Goal: Information Seeking & Learning: Compare options

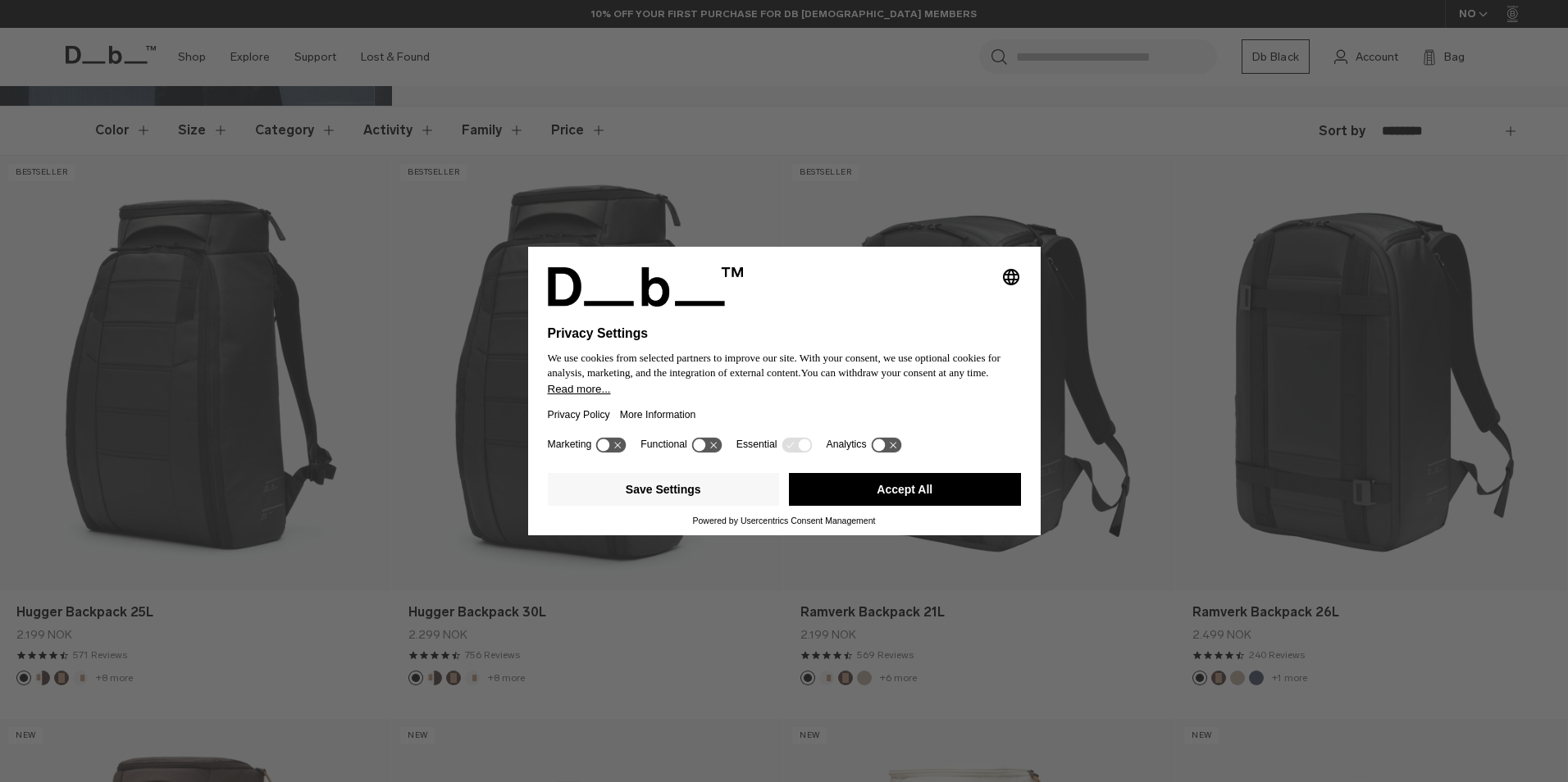
click at [874, 492] on button "Accept All" at bounding box center [905, 489] width 232 height 33
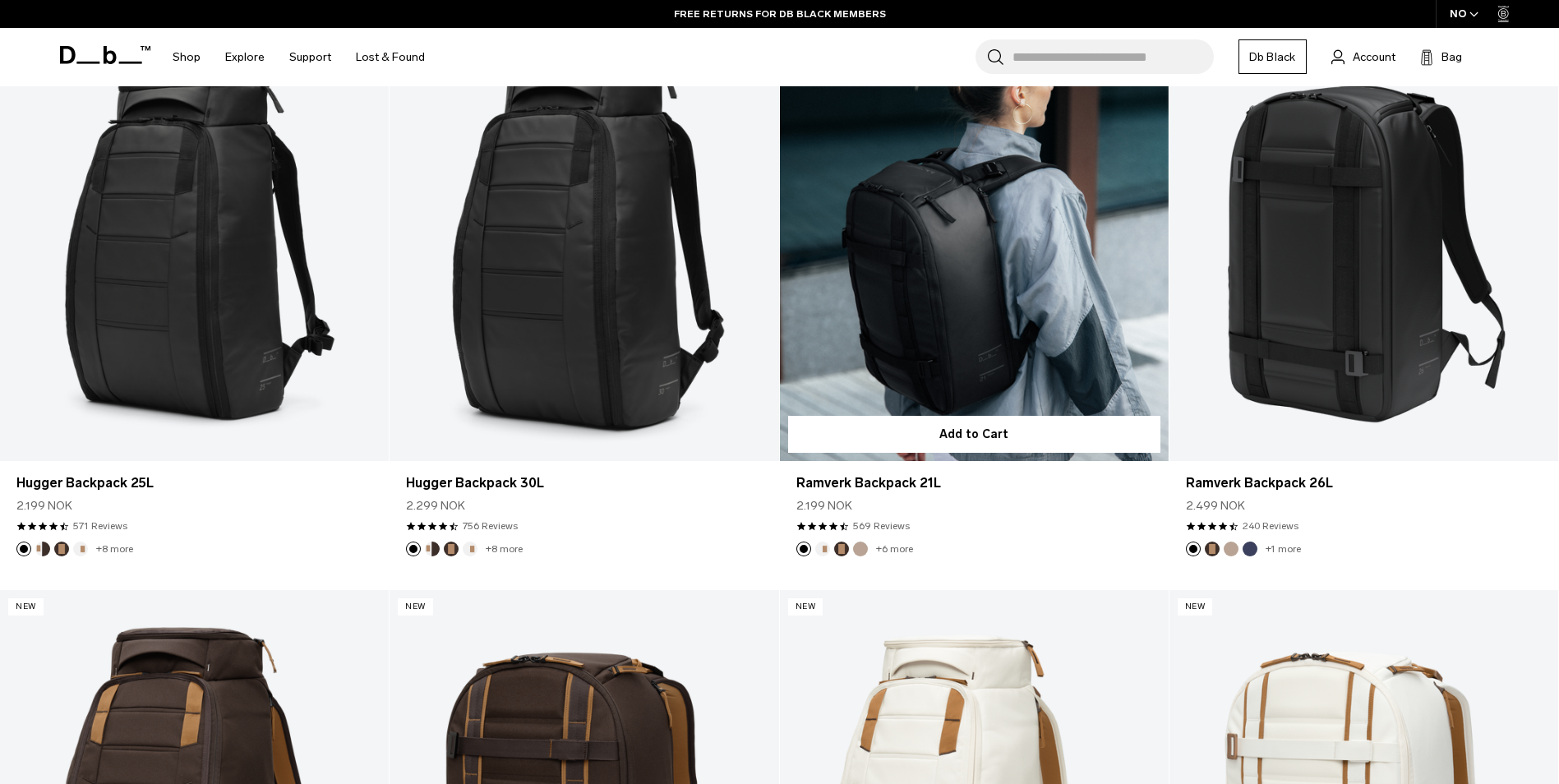
scroll to position [329, 0]
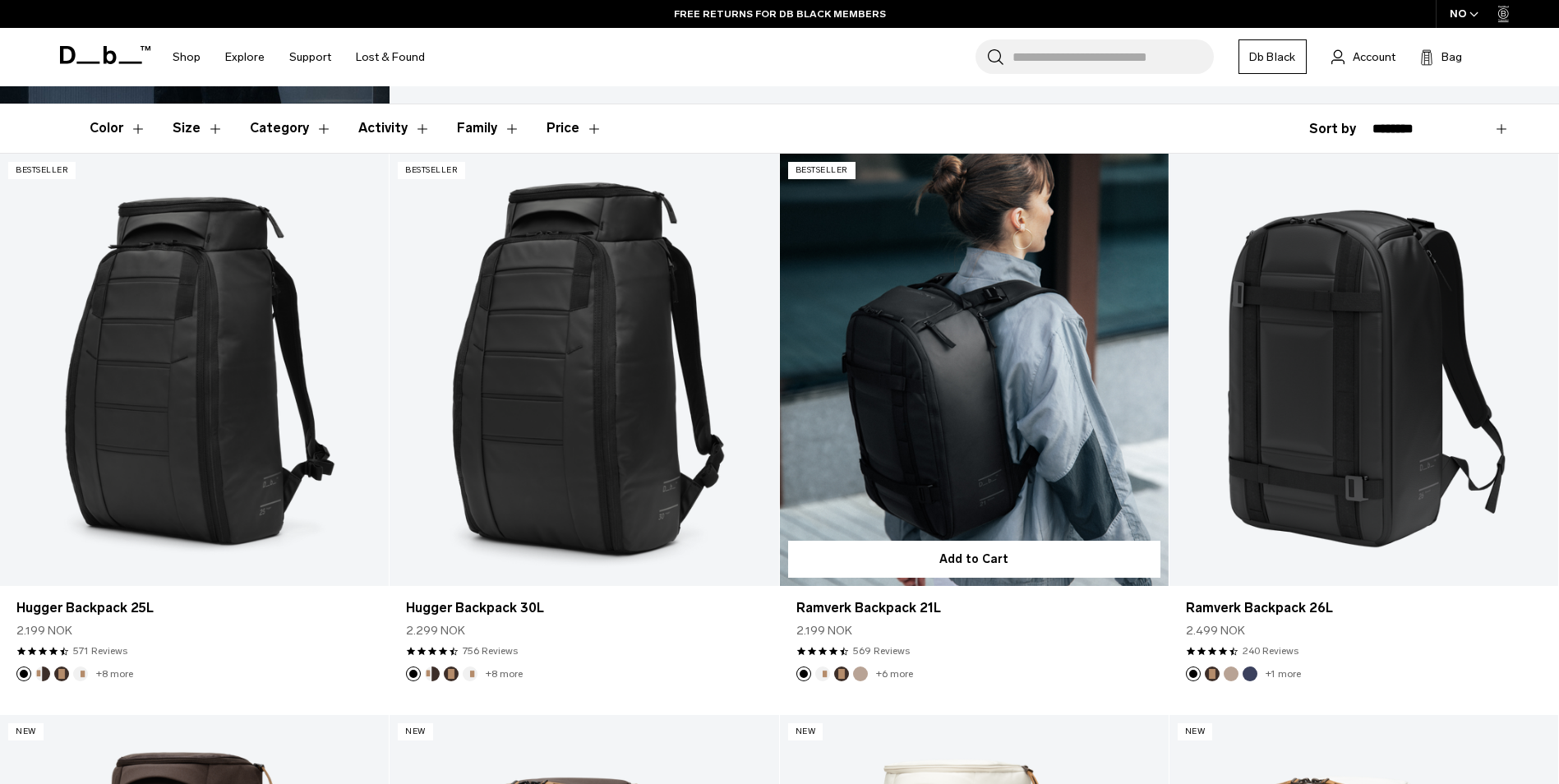
click at [946, 354] on link "Ramverk Backpack 21L" at bounding box center [975, 370] width 389 height 432
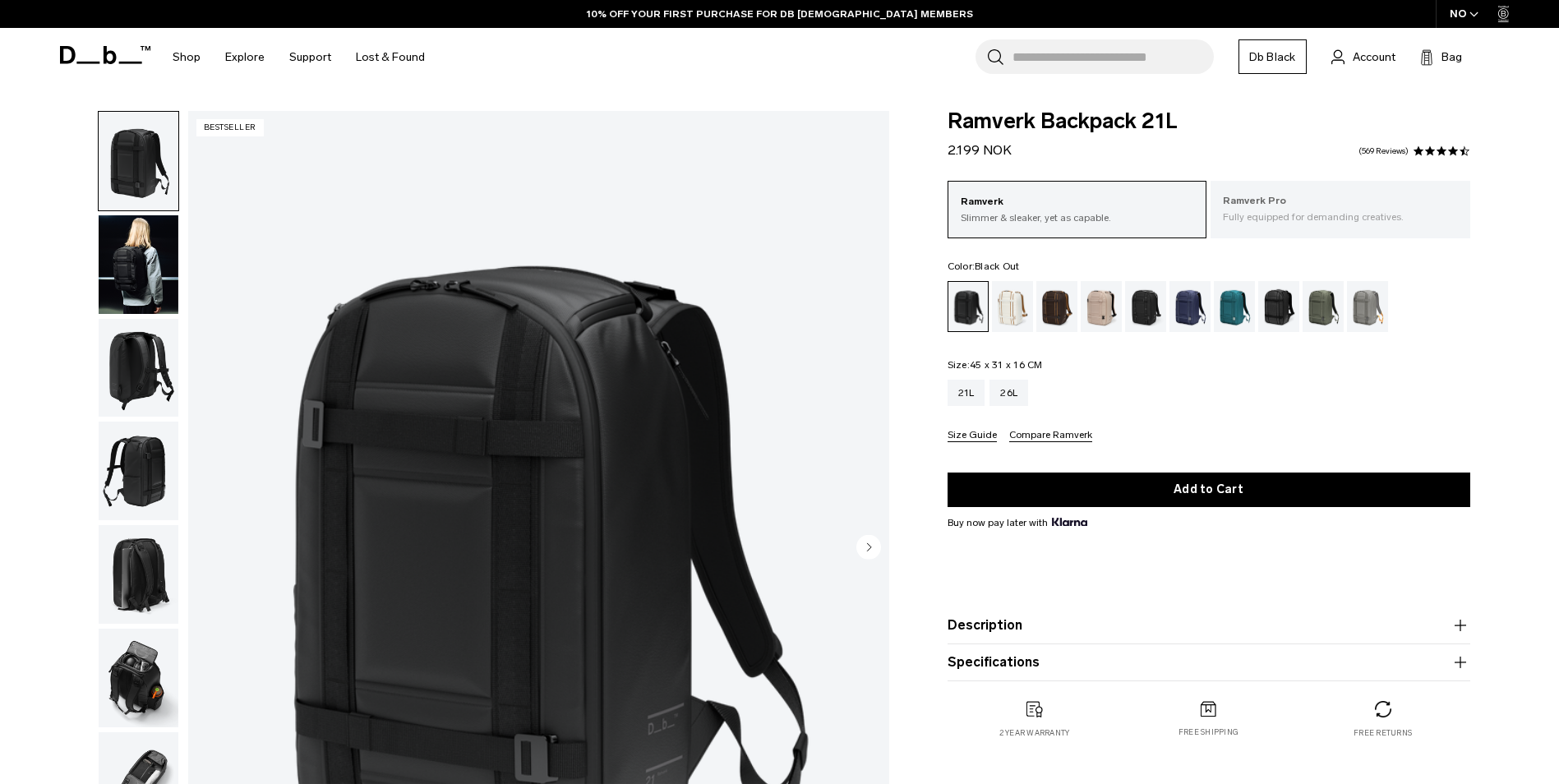
click at [1316, 214] on p "Fully equipped for demanding creatives." at bounding box center [1341, 217] width 235 height 15
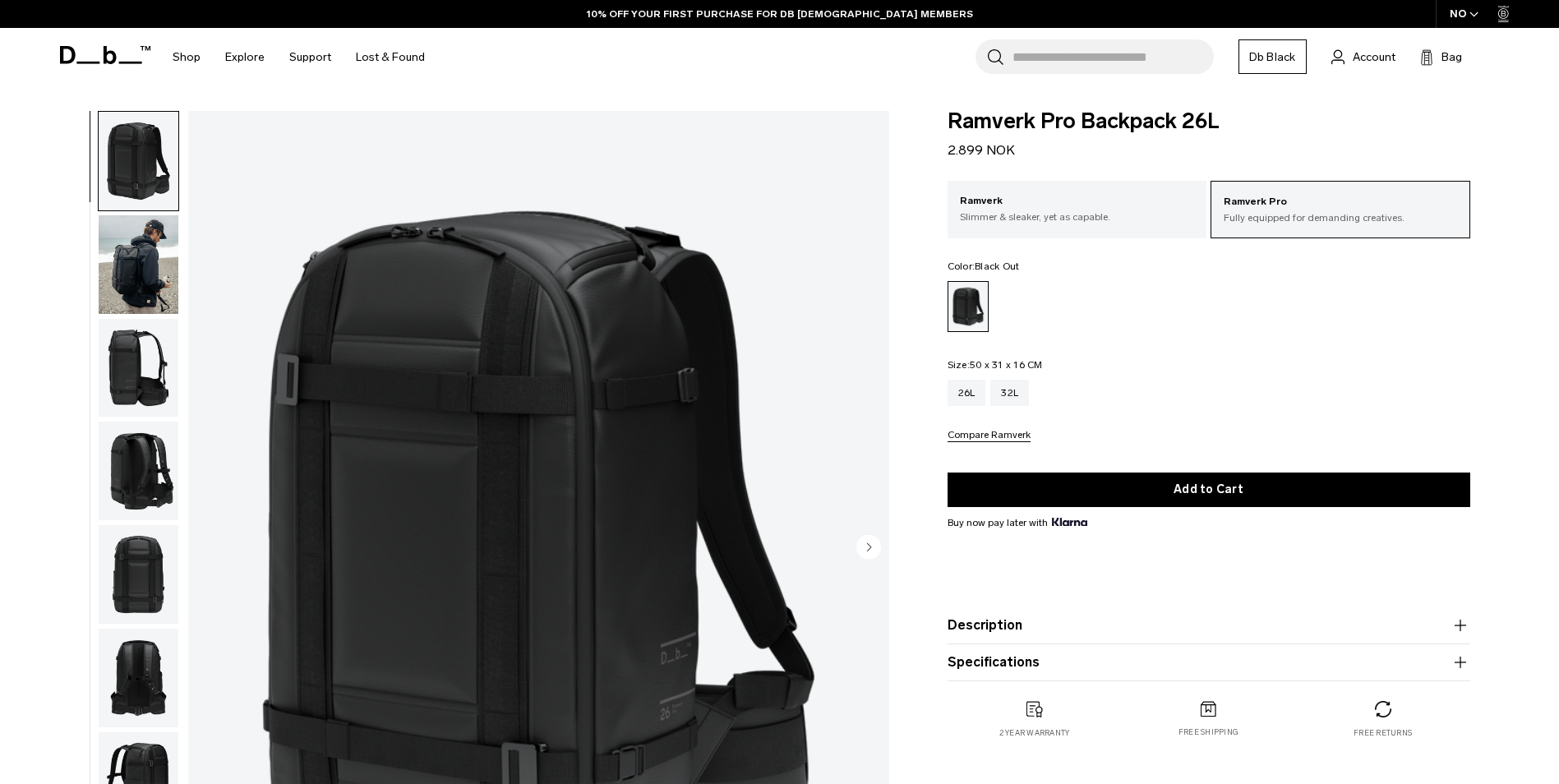
click at [864, 550] on circle "Next slide" at bounding box center [868, 547] width 25 height 25
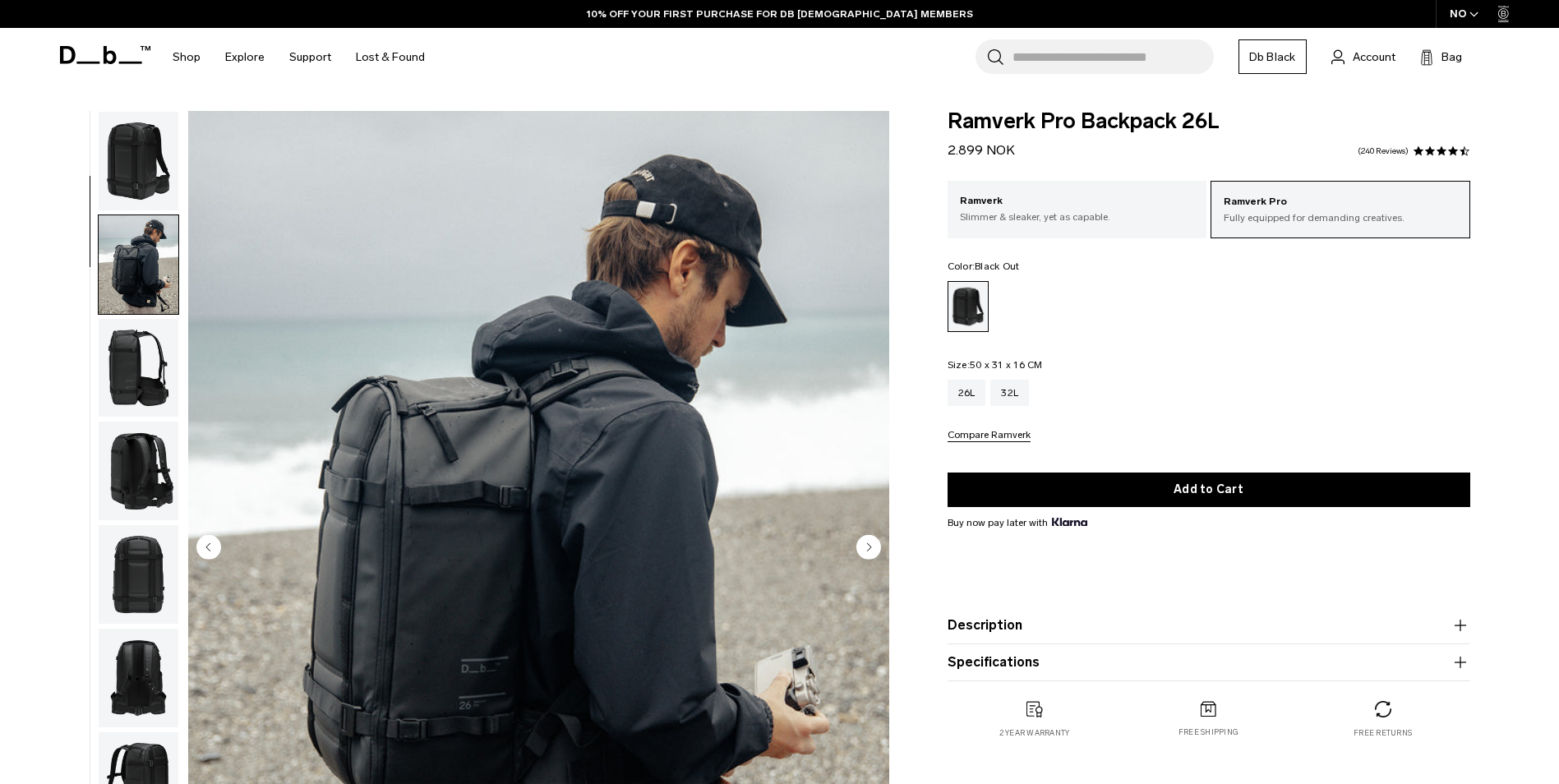
scroll to position [104, 0]
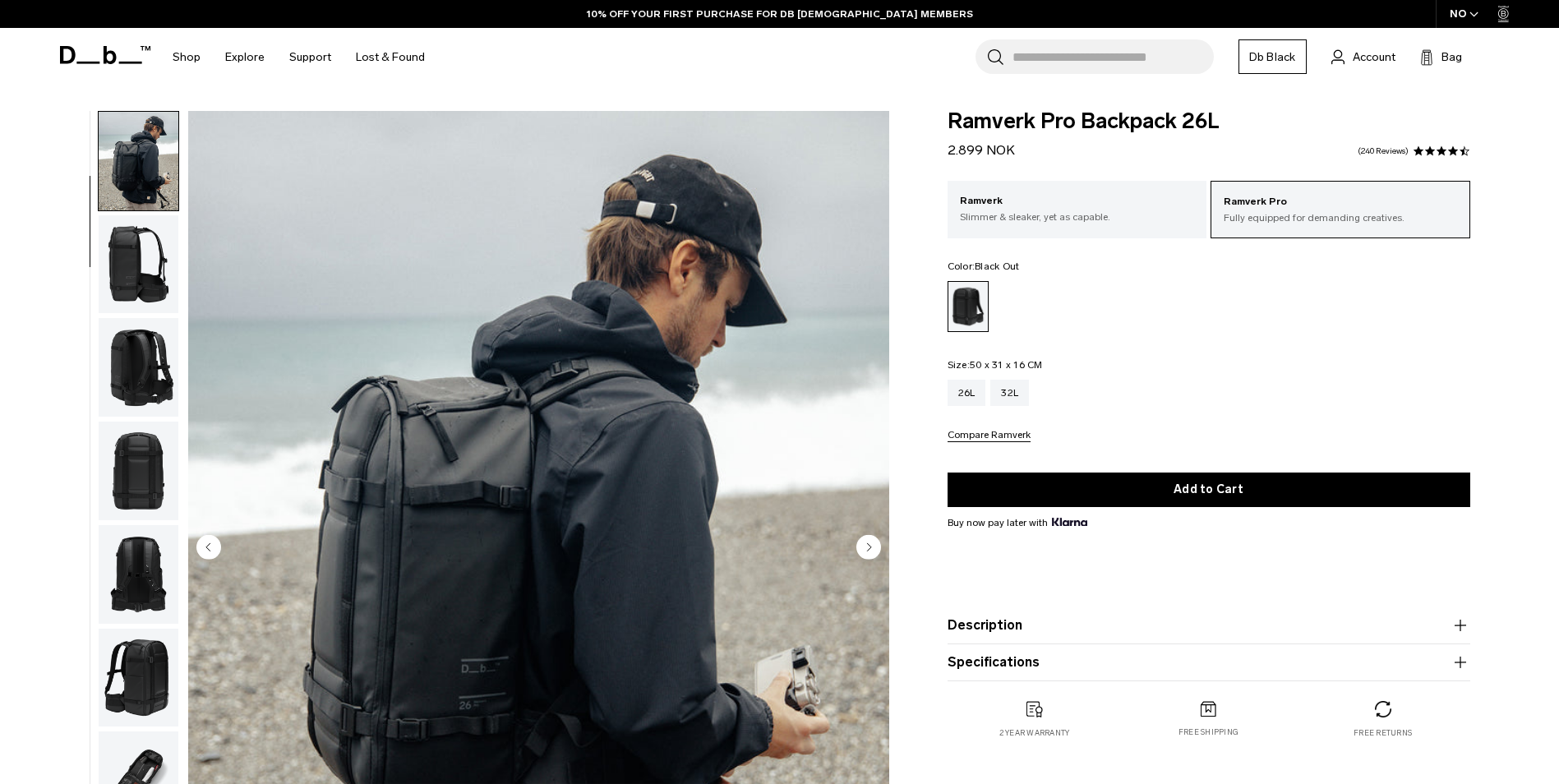
click at [864, 544] on circle "Next slide" at bounding box center [868, 547] width 25 height 25
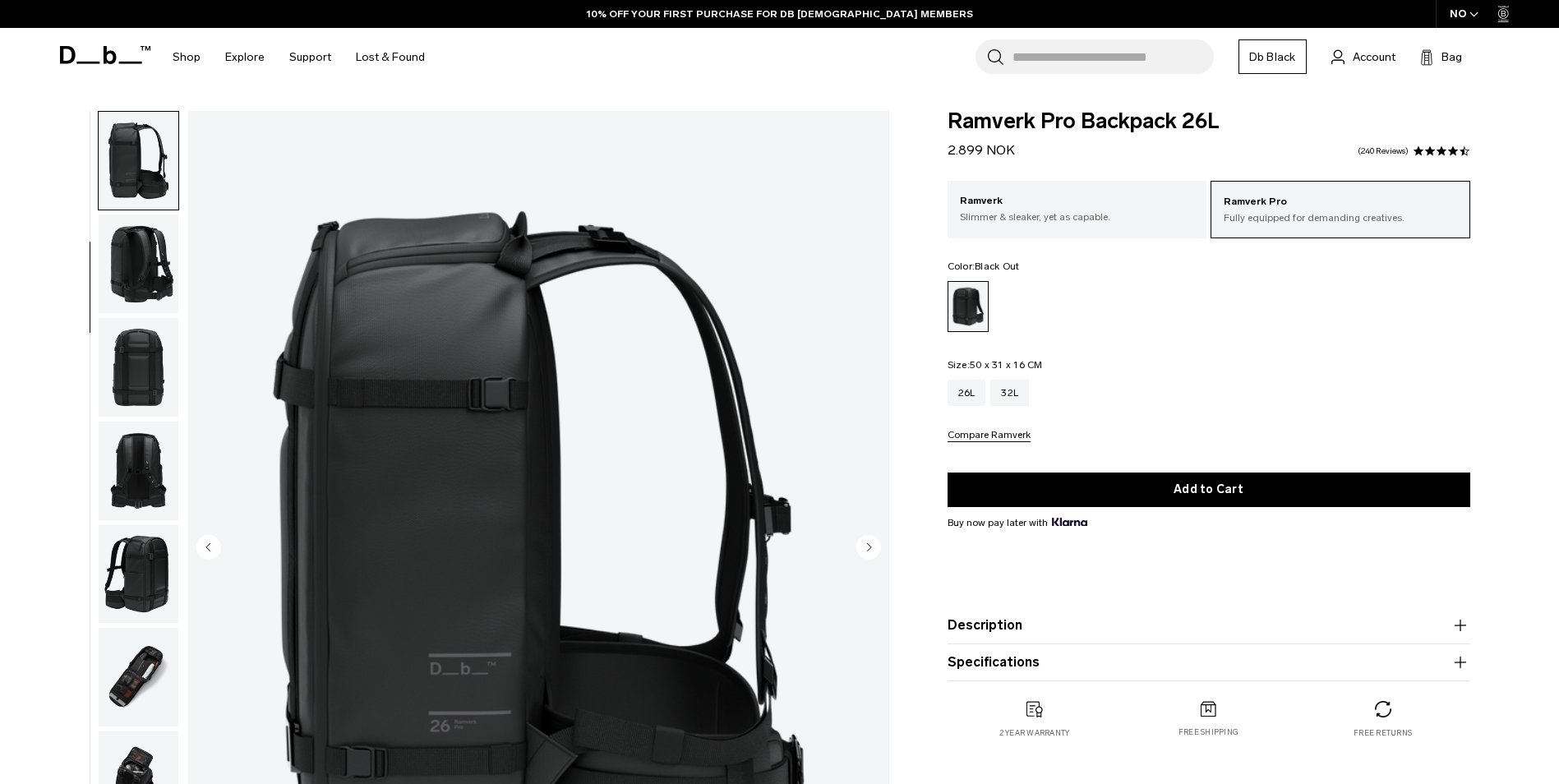
click at [864, 544] on circle "Next slide" at bounding box center [868, 547] width 25 height 25
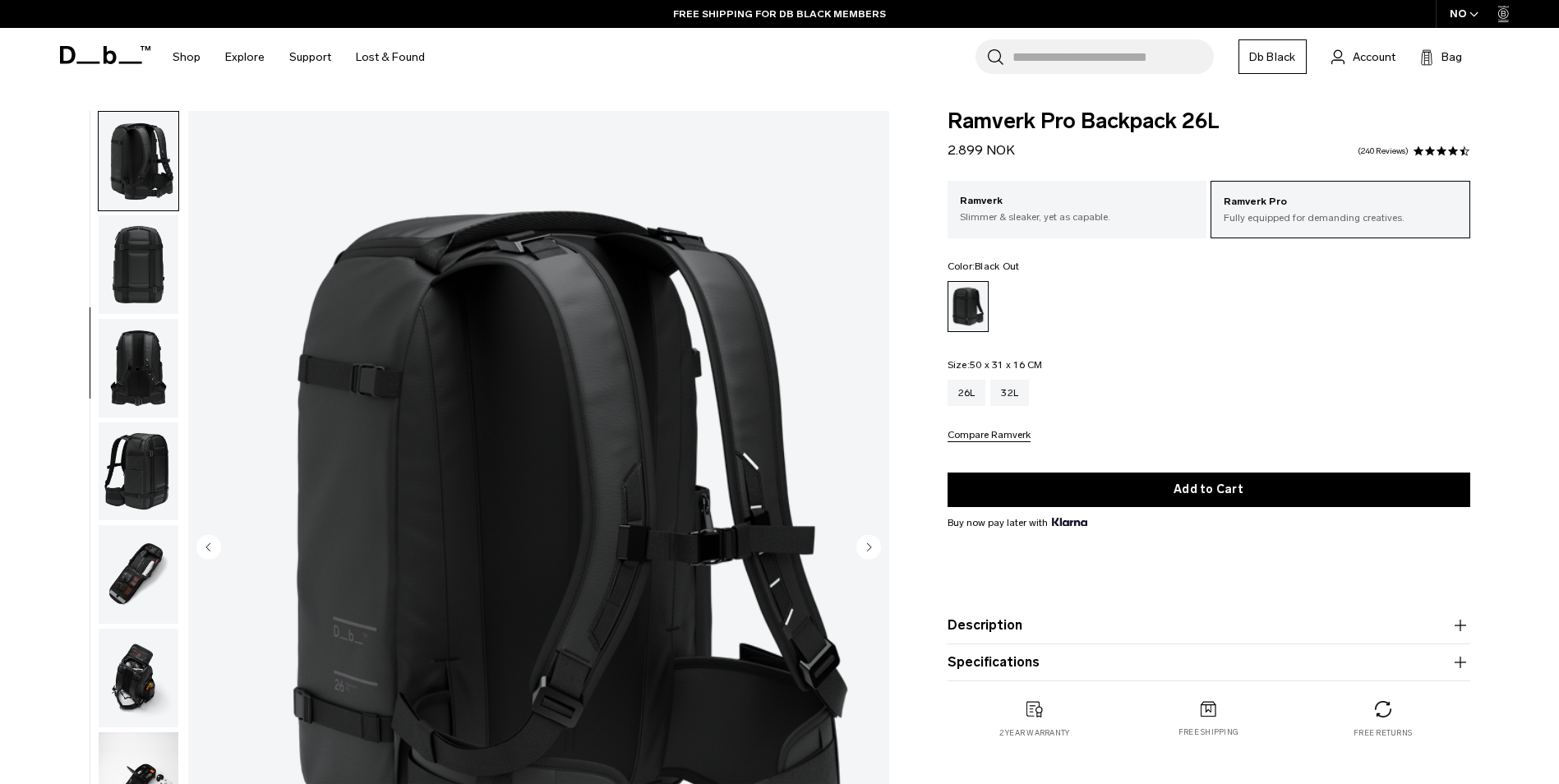
click at [864, 544] on circle "Next slide" at bounding box center [868, 547] width 25 height 25
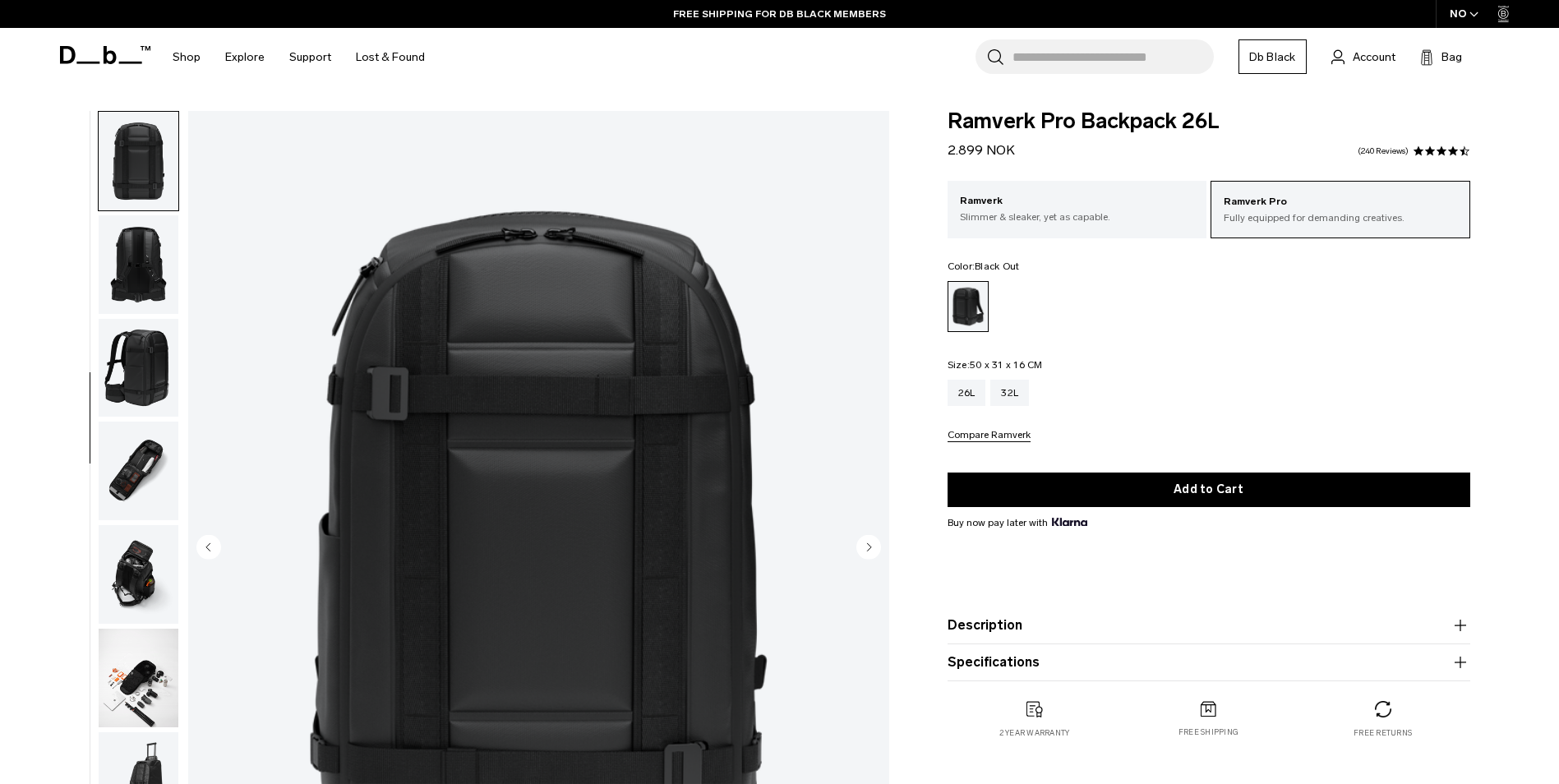
click at [864, 544] on circle "Next slide" at bounding box center [868, 547] width 25 height 25
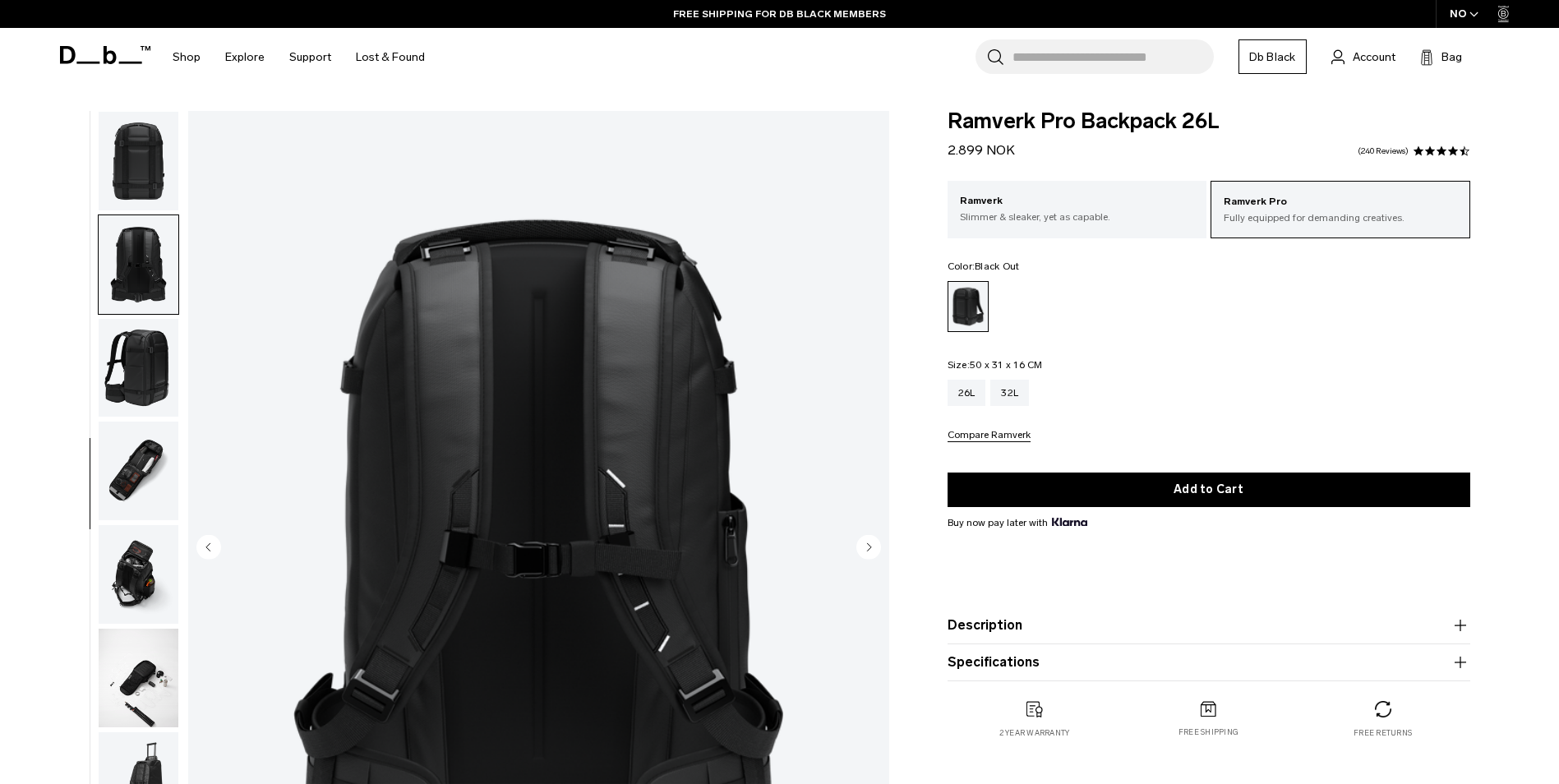
scroll to position [465, 0]
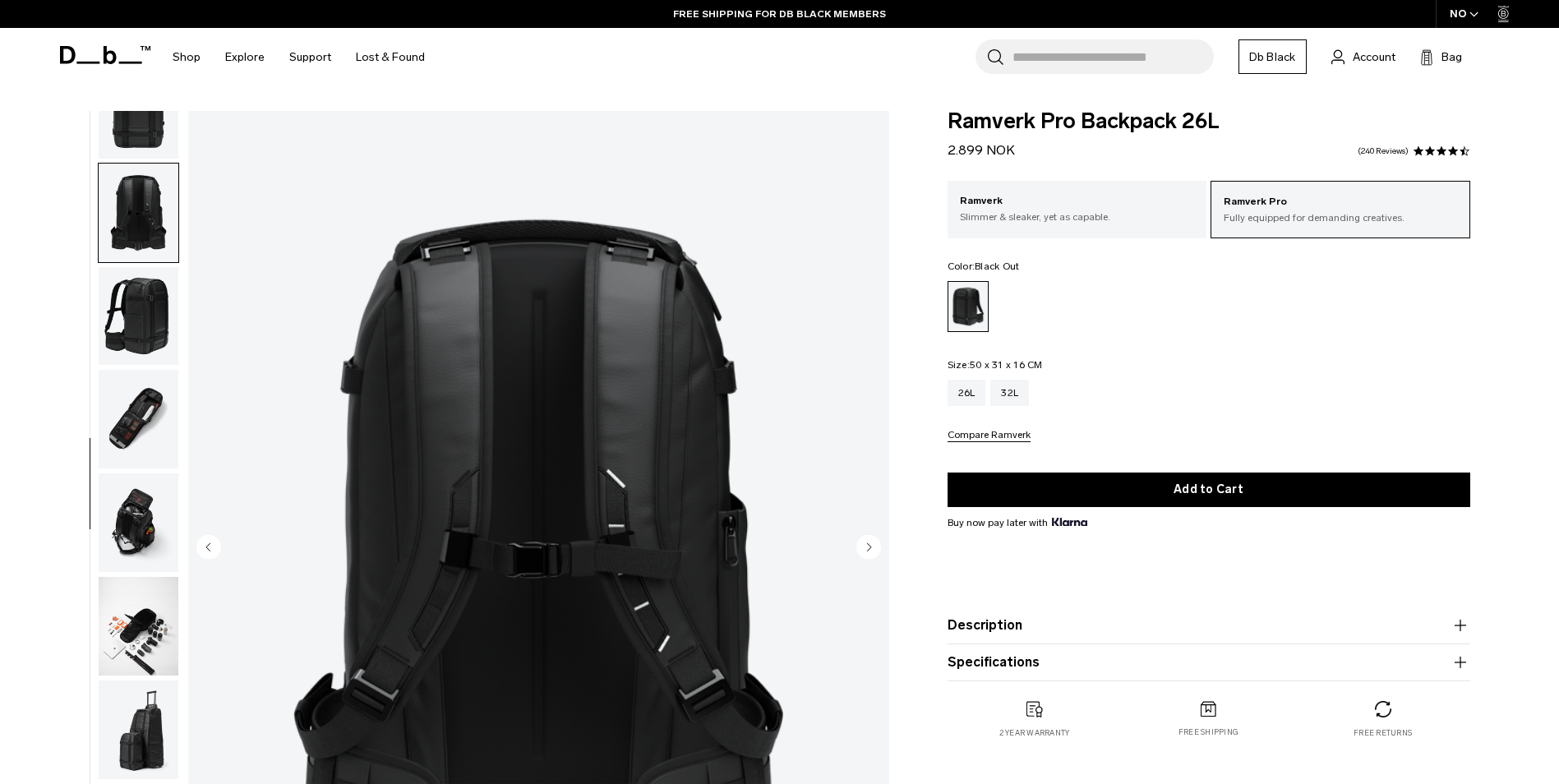
click at [864, 544] on circle "Next slide" at bounding box center [868, 547] width 25 height 25
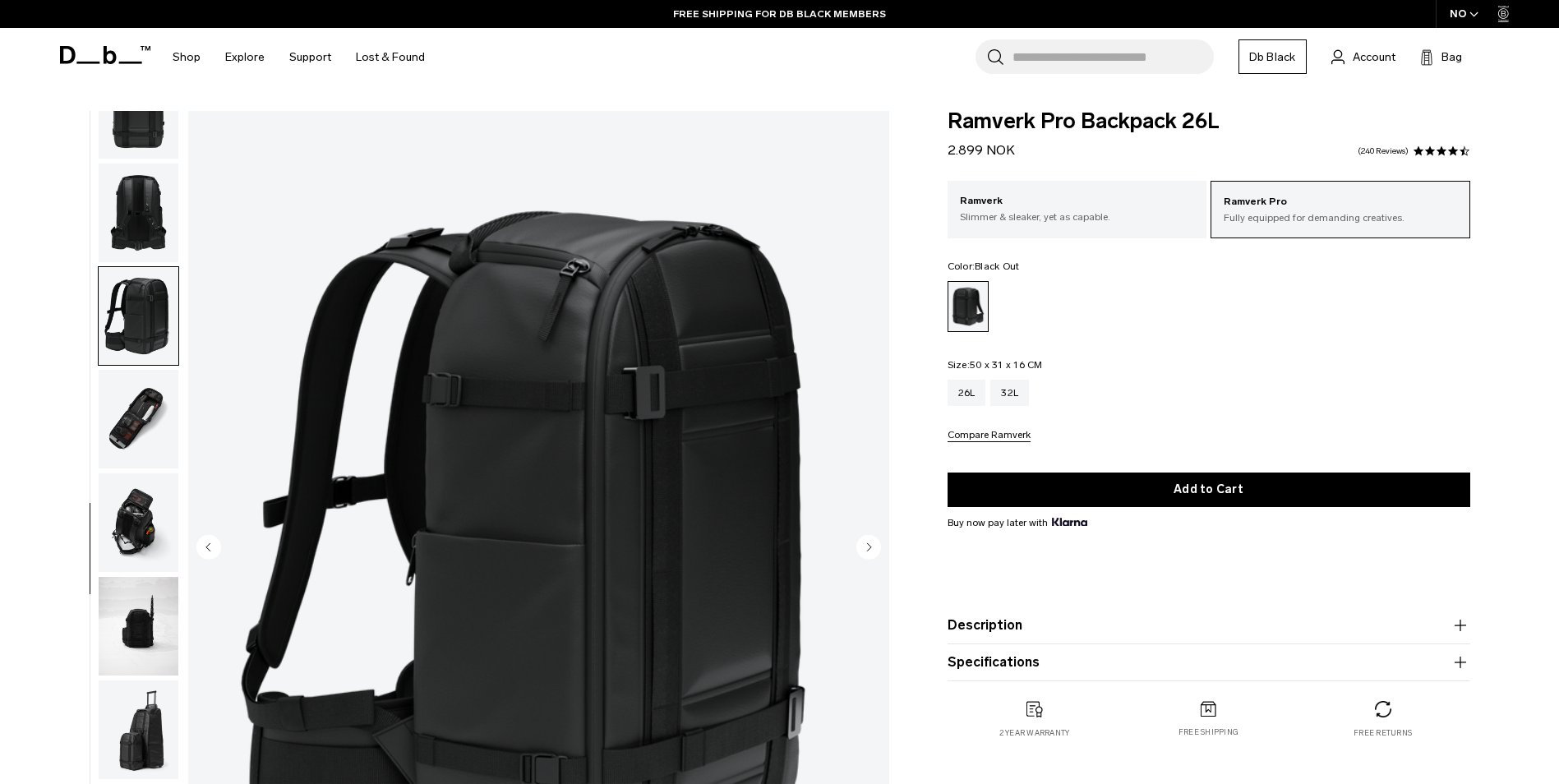
click at [864, 544] on circle "Next slide" at bounding box center [868, 547] width 25 height 25
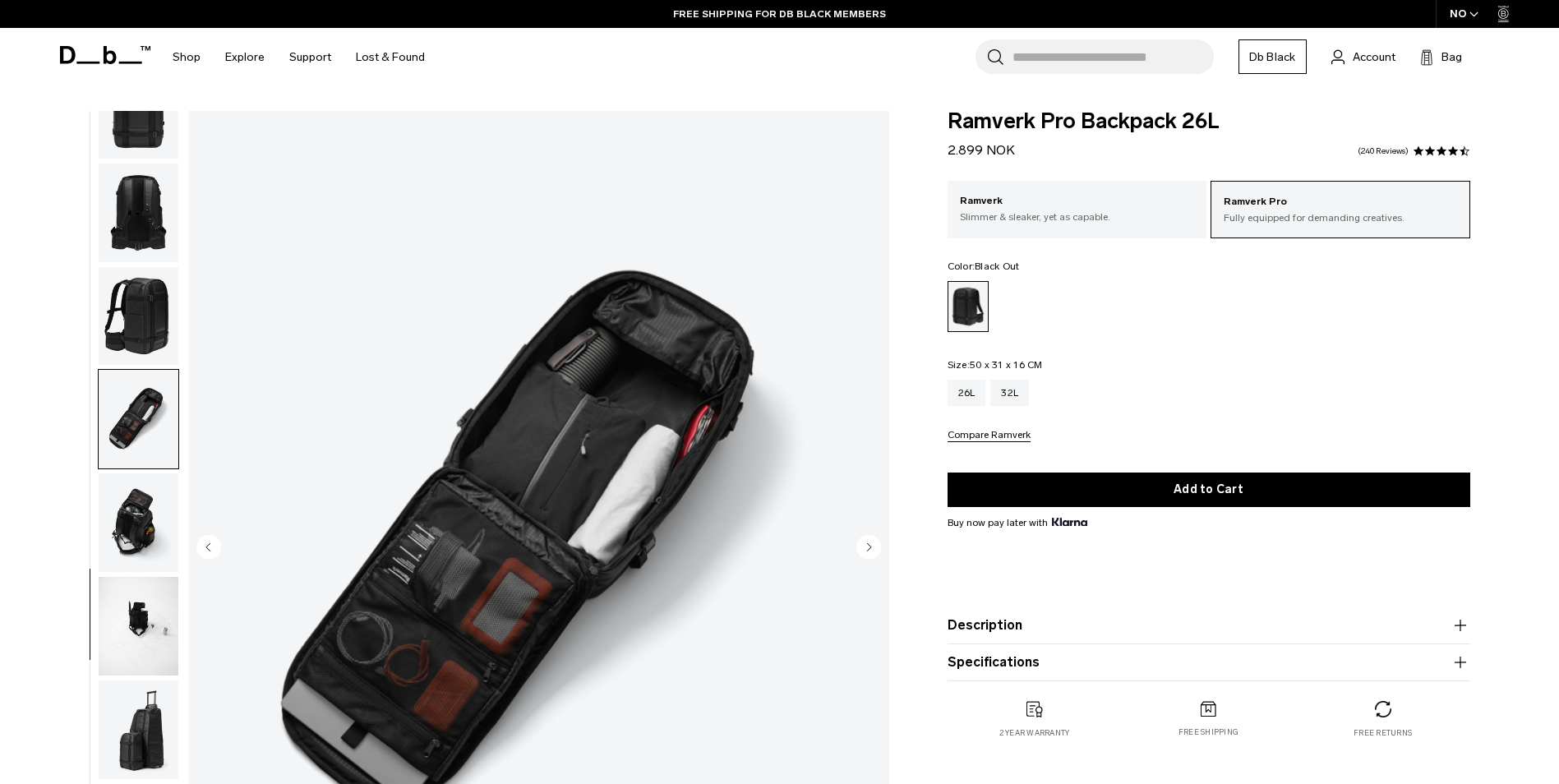
click at [864, 544] on circle "Next slide" at bounding box center [868, 547] width 25 height 25
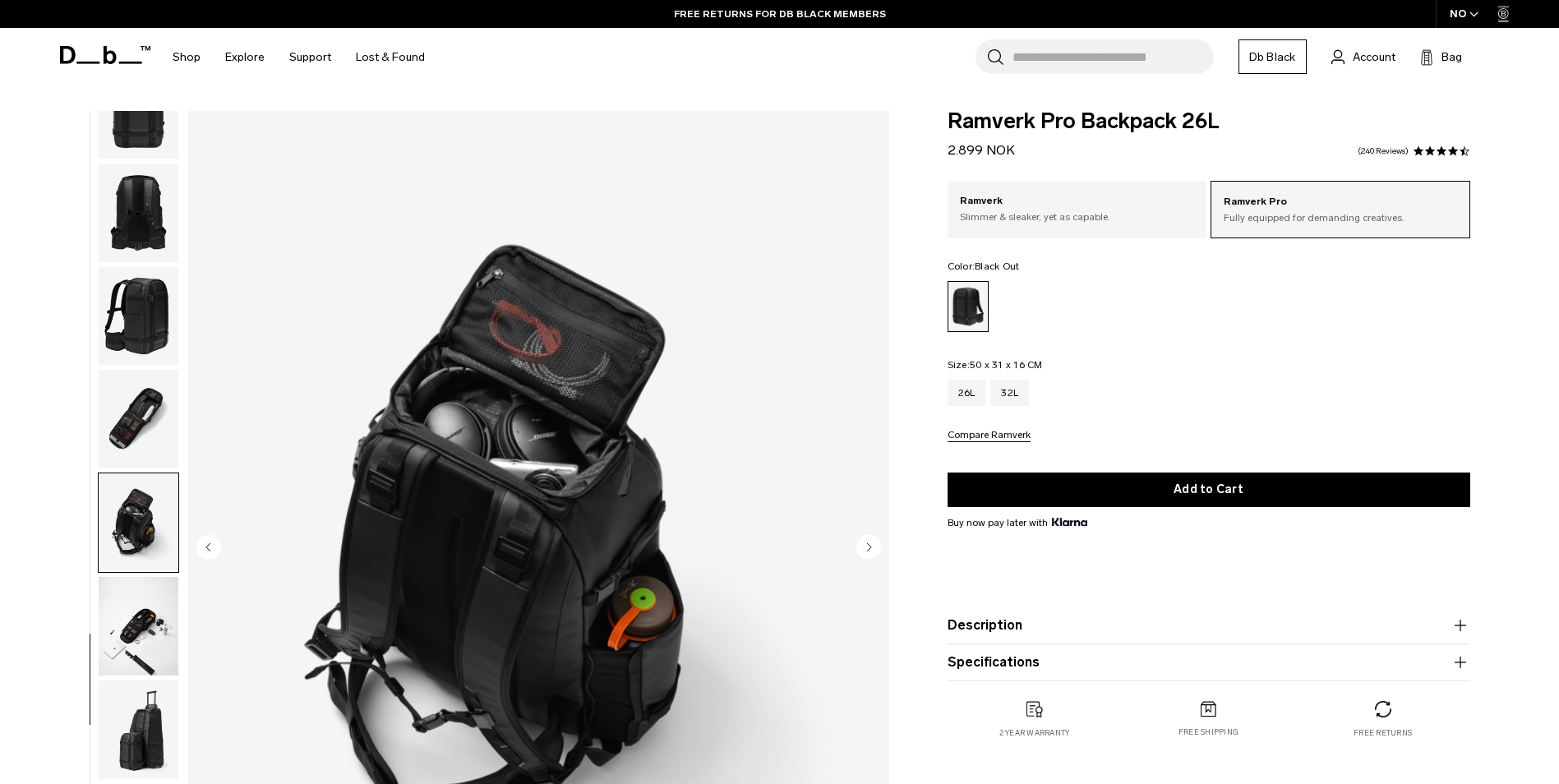
click at [864, 544] on circle "Next slide" at bounding box center [868, 547] width 25 height 25
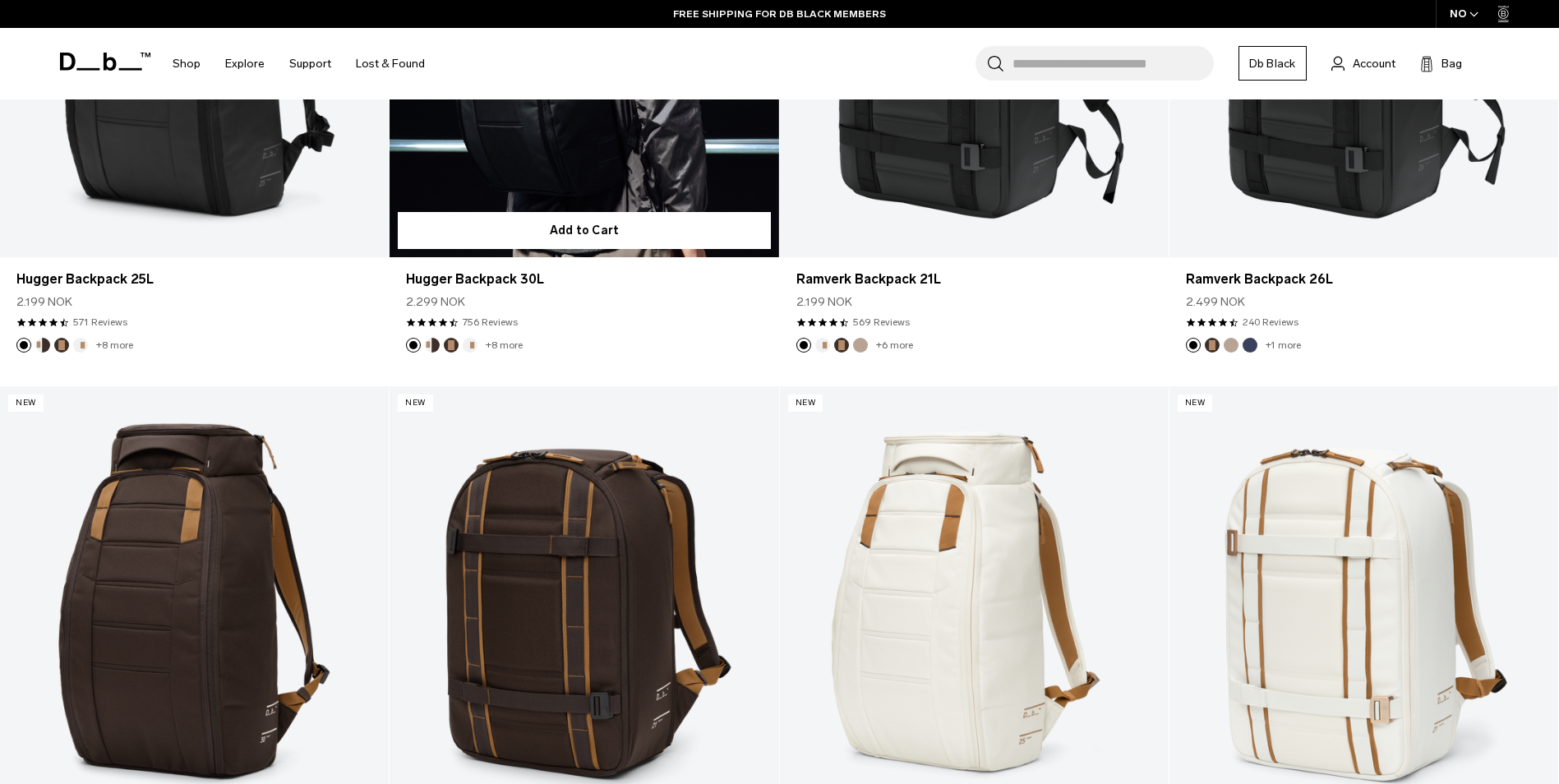
scroll to position [247, 0]
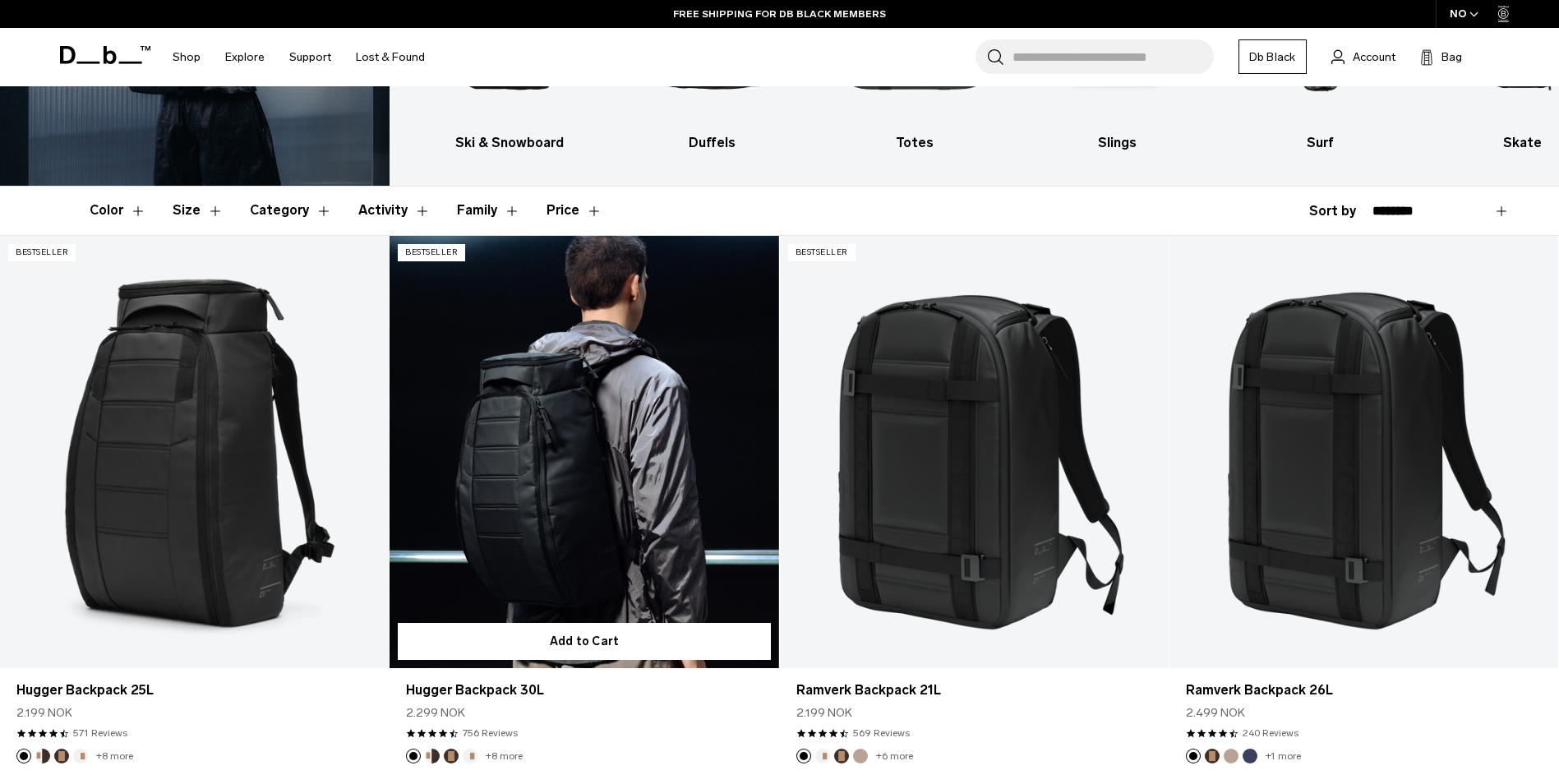
click at [595, 454] on link "Hugger Backpack 30L" at bounding box center [584, 451] width 389 height 432
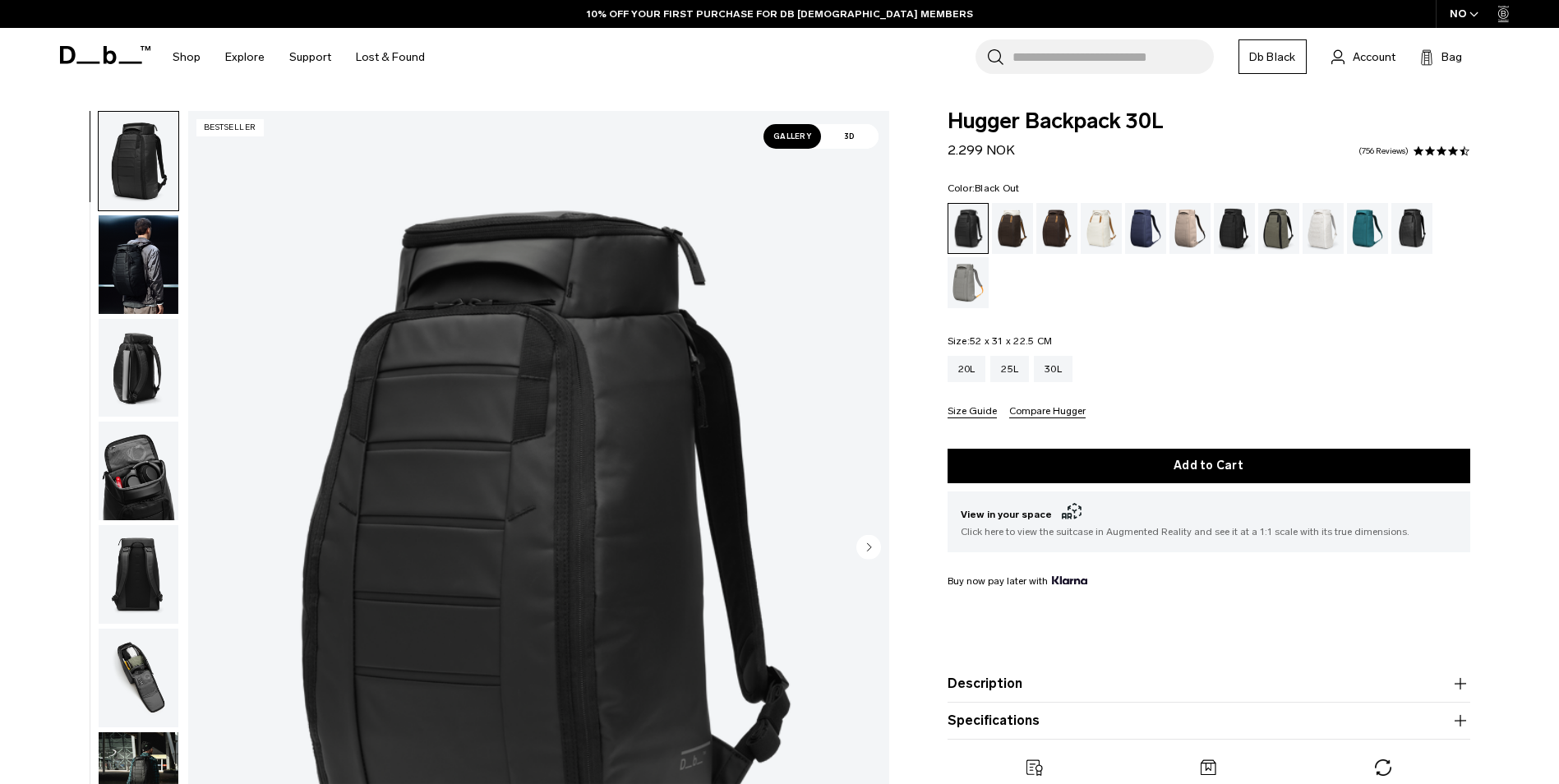
click at [34, 253] on div "**********" at bounding box center [780, 553] width 1559 height 884
click at [114, 262] on img "button" at bounding box center [138, 265] width 80 height 99
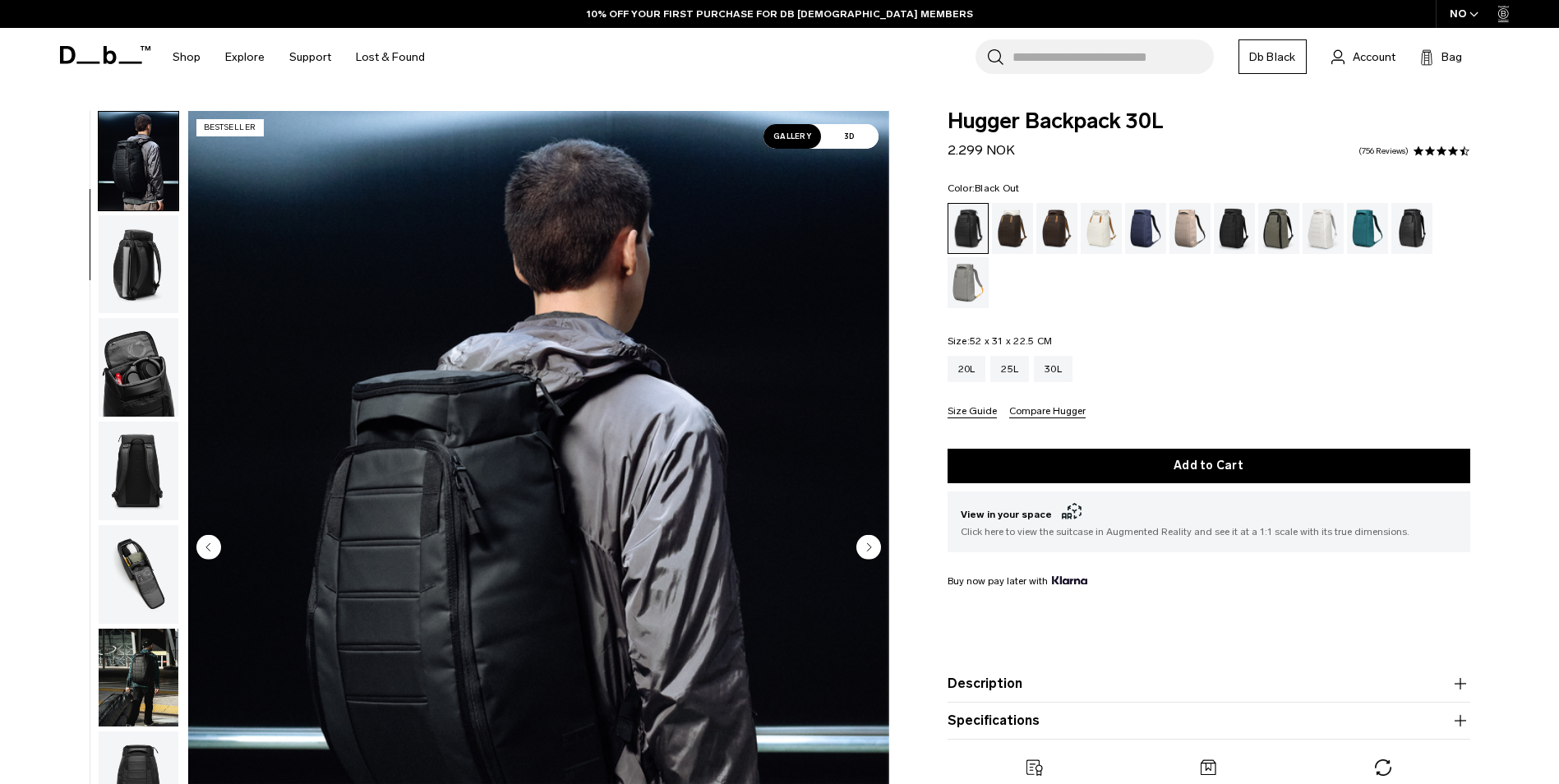
click at [160, 291] on img "button" at bounding box center [138, 265] width 80 height 99
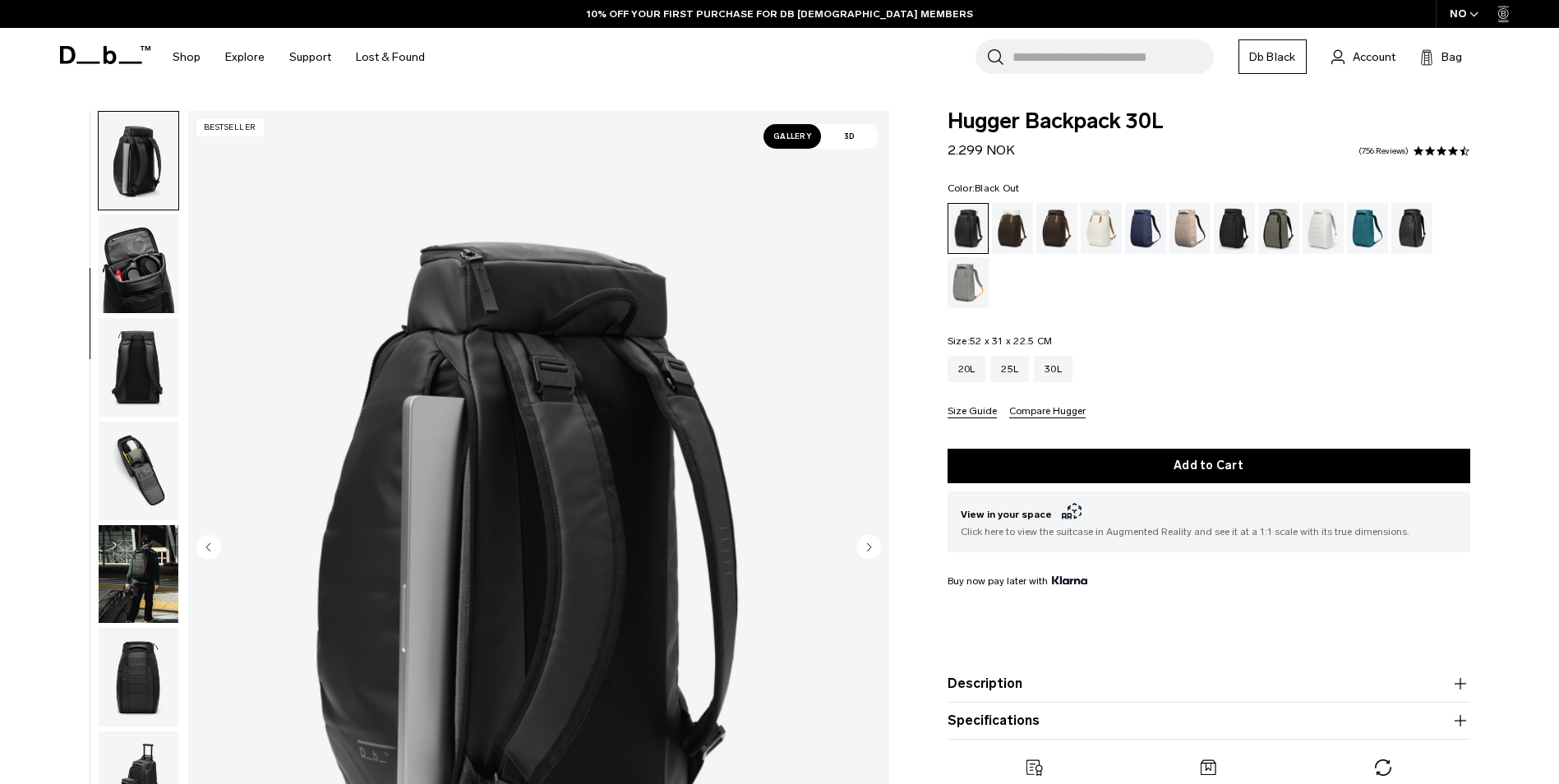
click at [146, 279] on img "button" at bounding box center [138, 264] width 80 height 99
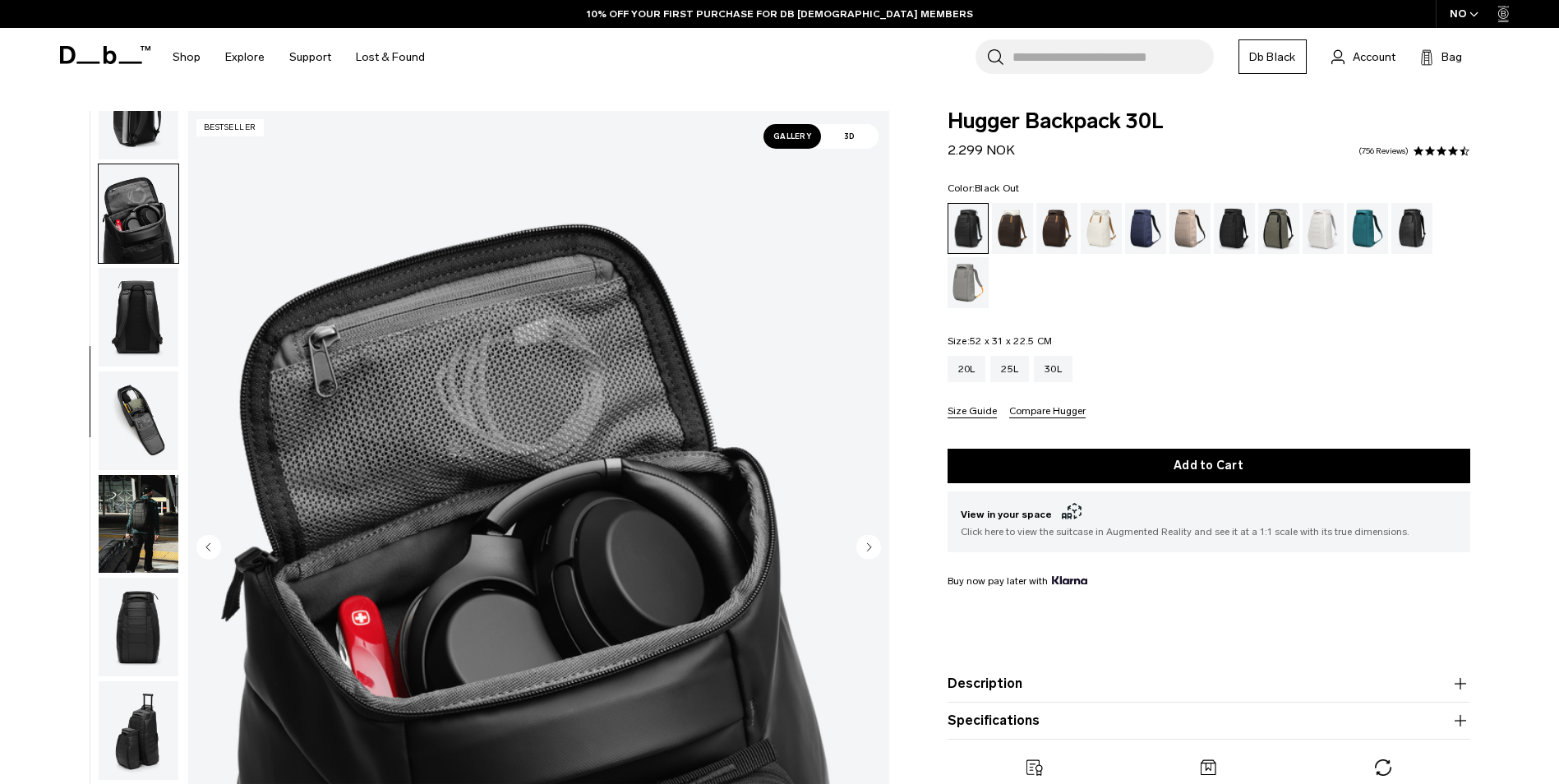
scroll to position [259, 0]
click at [146, 279] on img "button" at bounding box center [138, 315] width 80 height 99
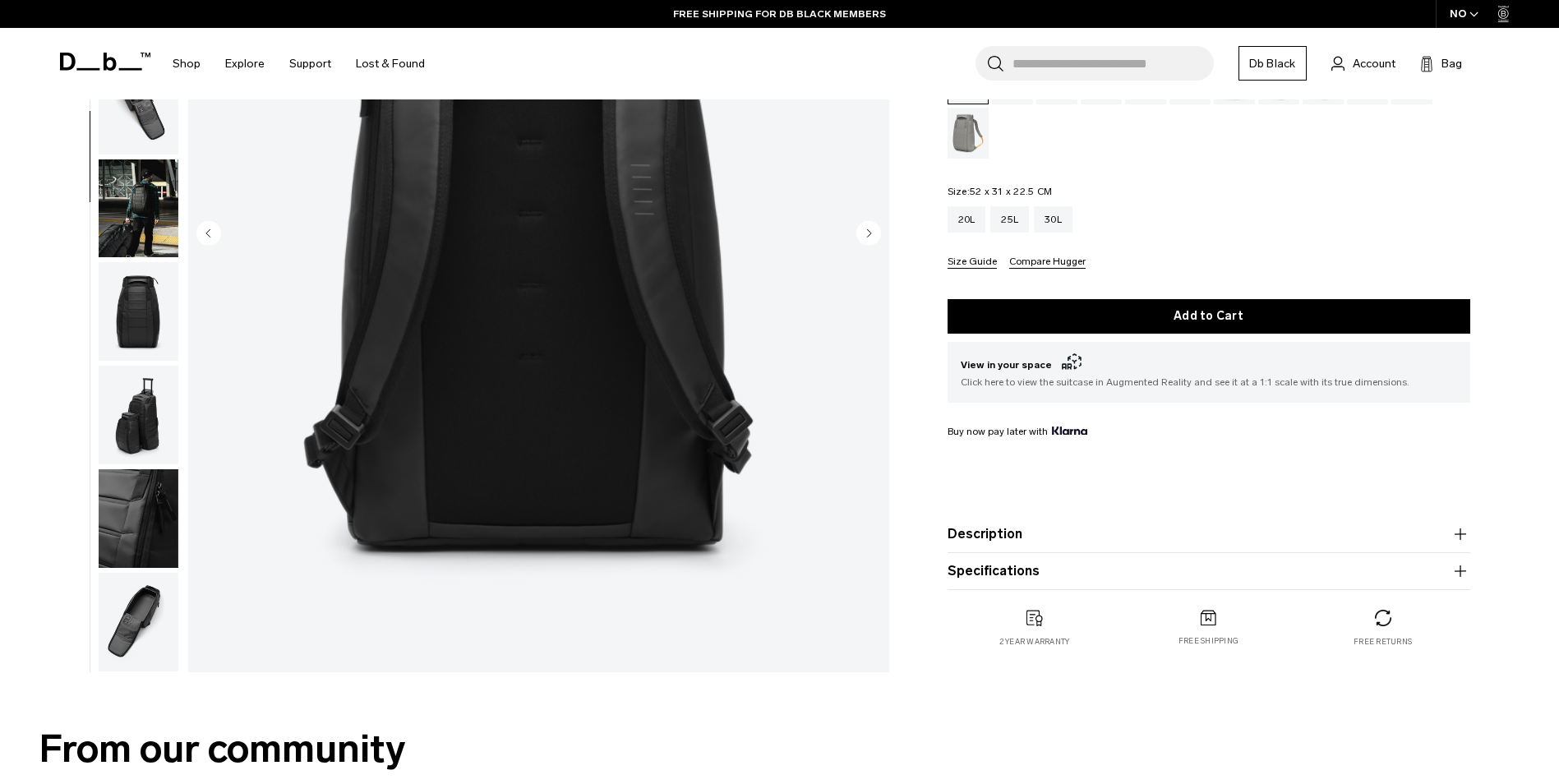
scroll to position [0, 0]
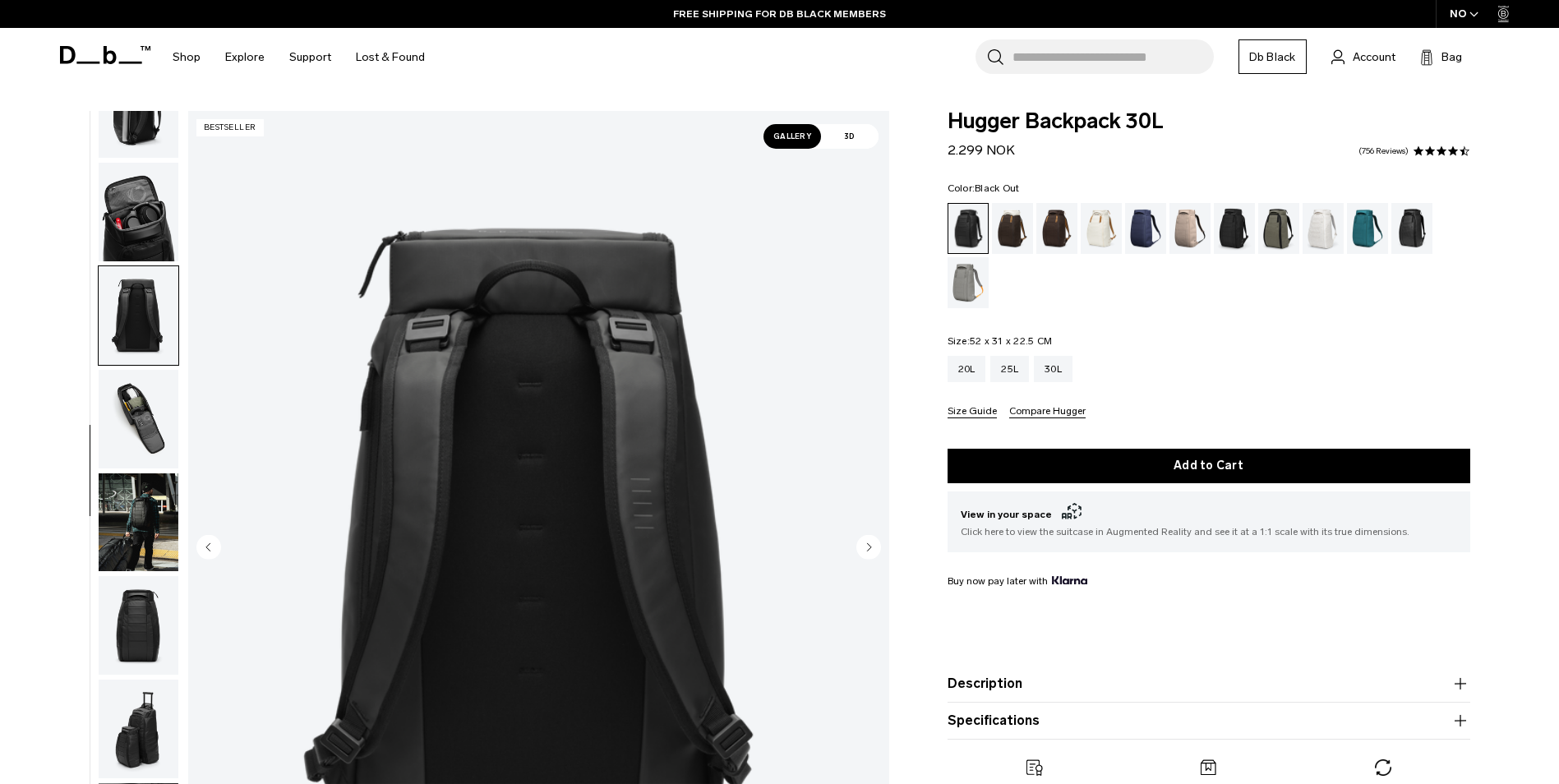
drag, startPoint x: 526, startPoint y: 622, endPoint x: 554, endPoint y: 619, distance: 28.2
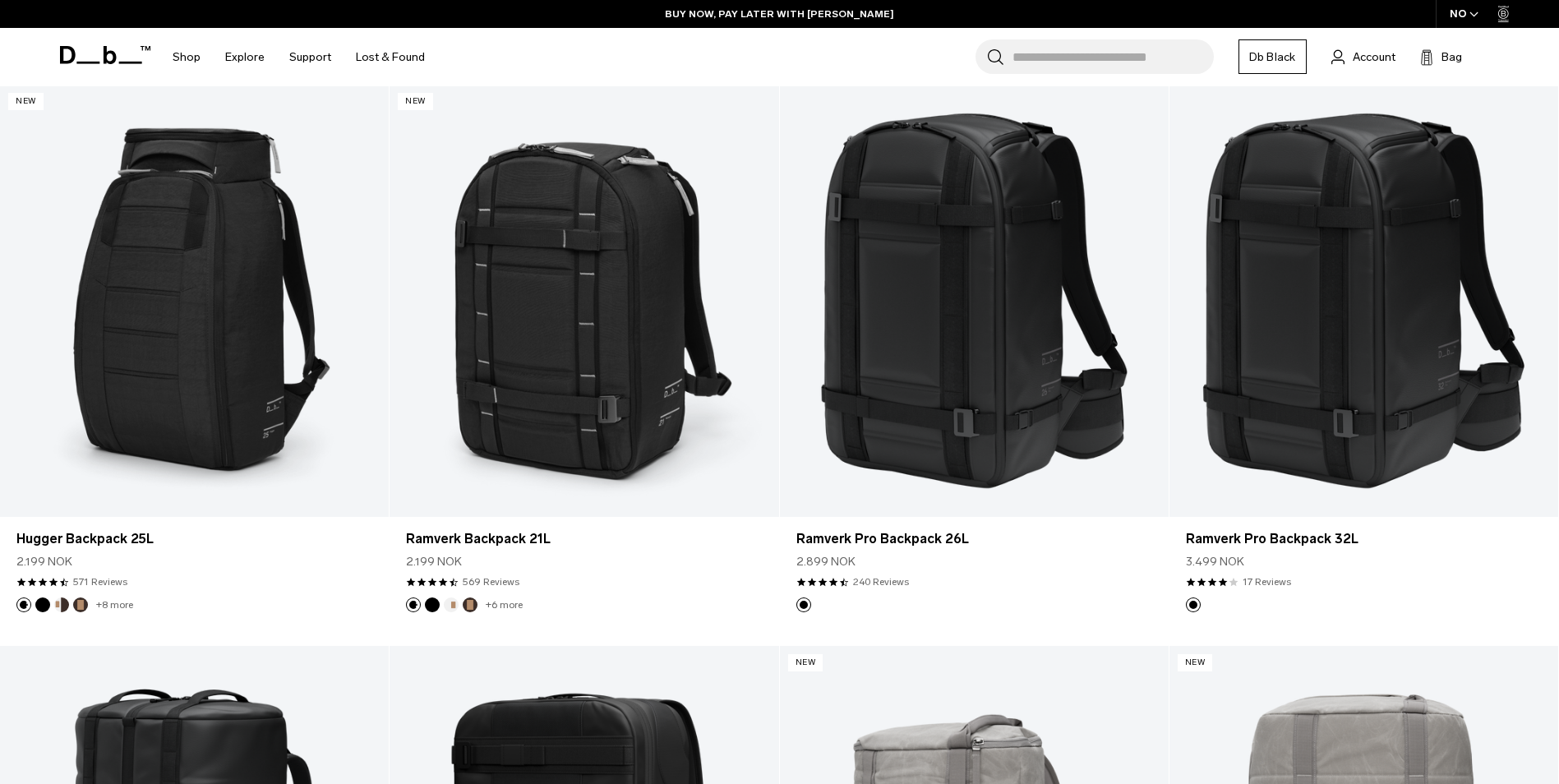
scroll to position [2081, 0]
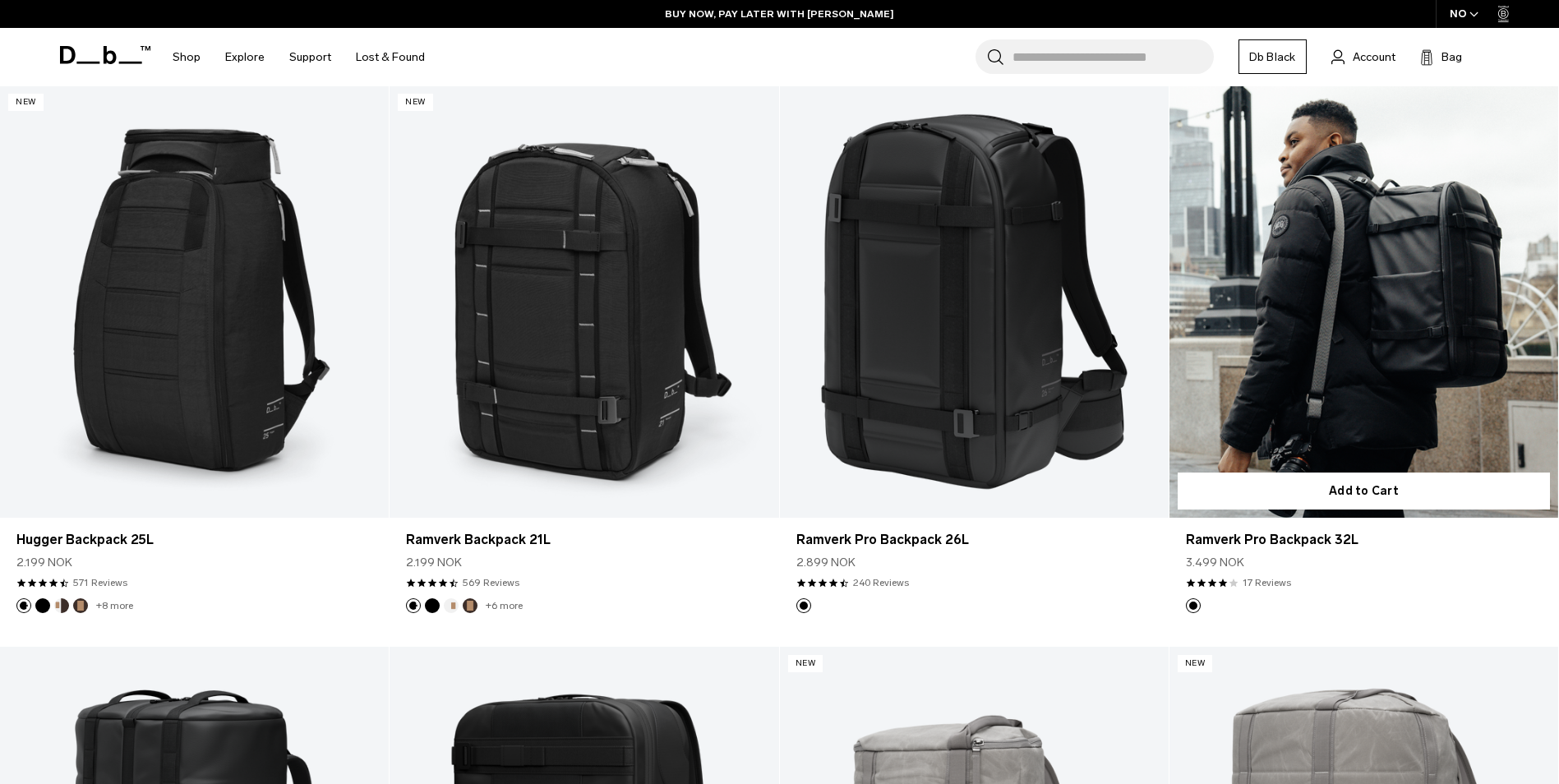
click at [1361, 367] on link "Ramverk Pro Backpack 32L" at bounding box center [1364, 301] width 389 height 432
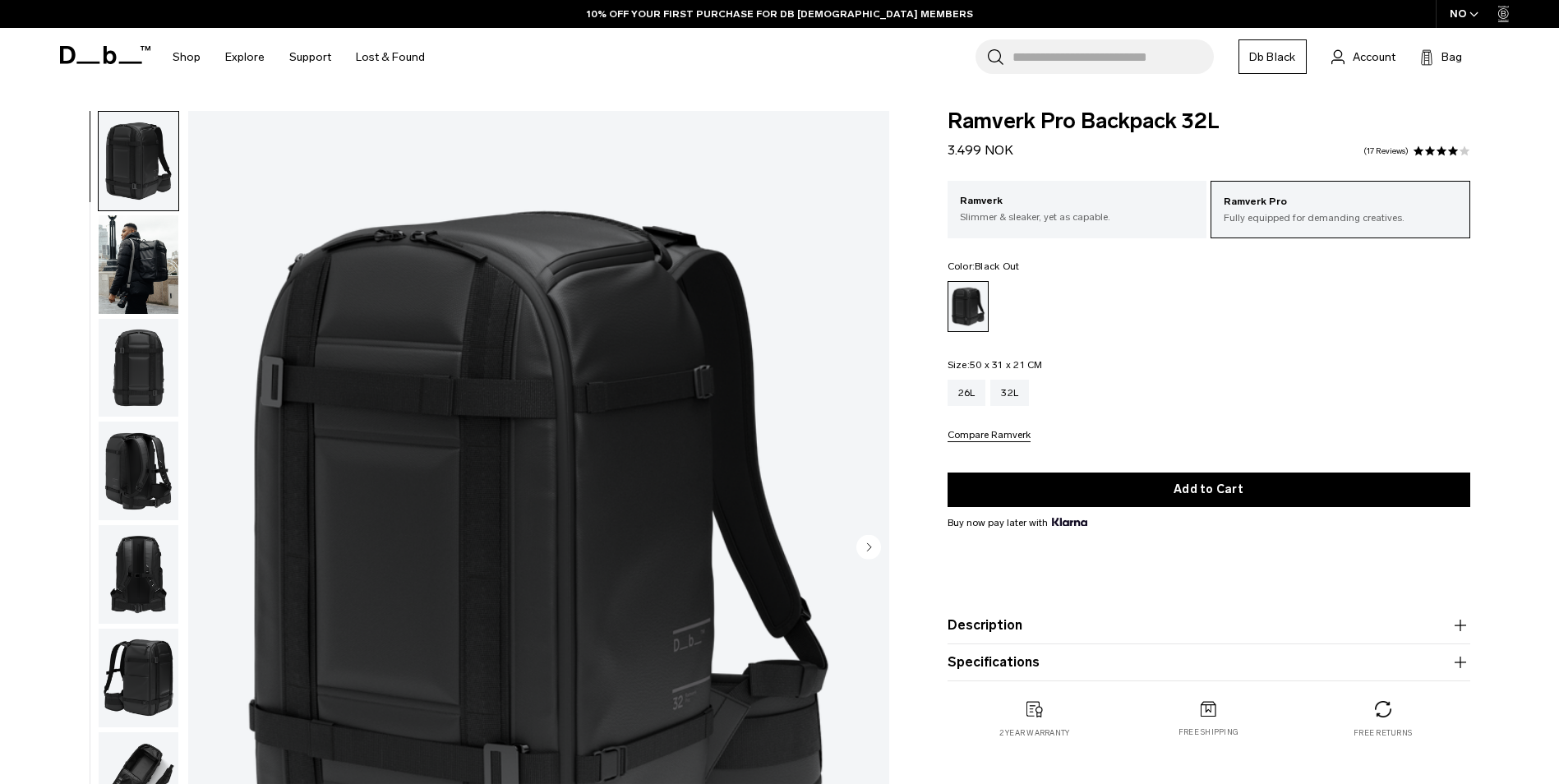
click at [171, 288] on img "button" at bounding box center [138, 265] width 80 height 99
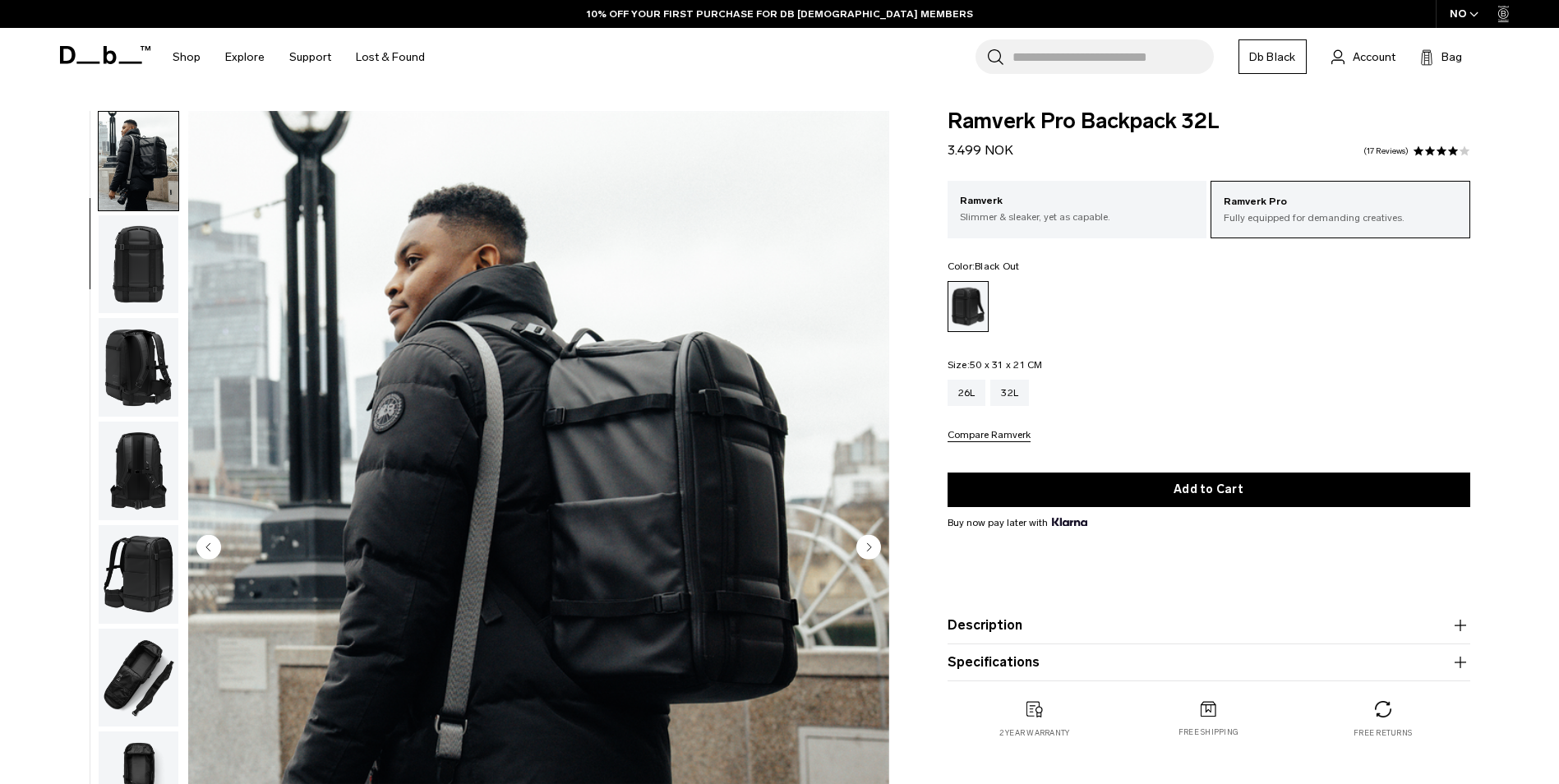
click at [147, 298] on img "button" at bounding box center [138, 265] width 80 height 99
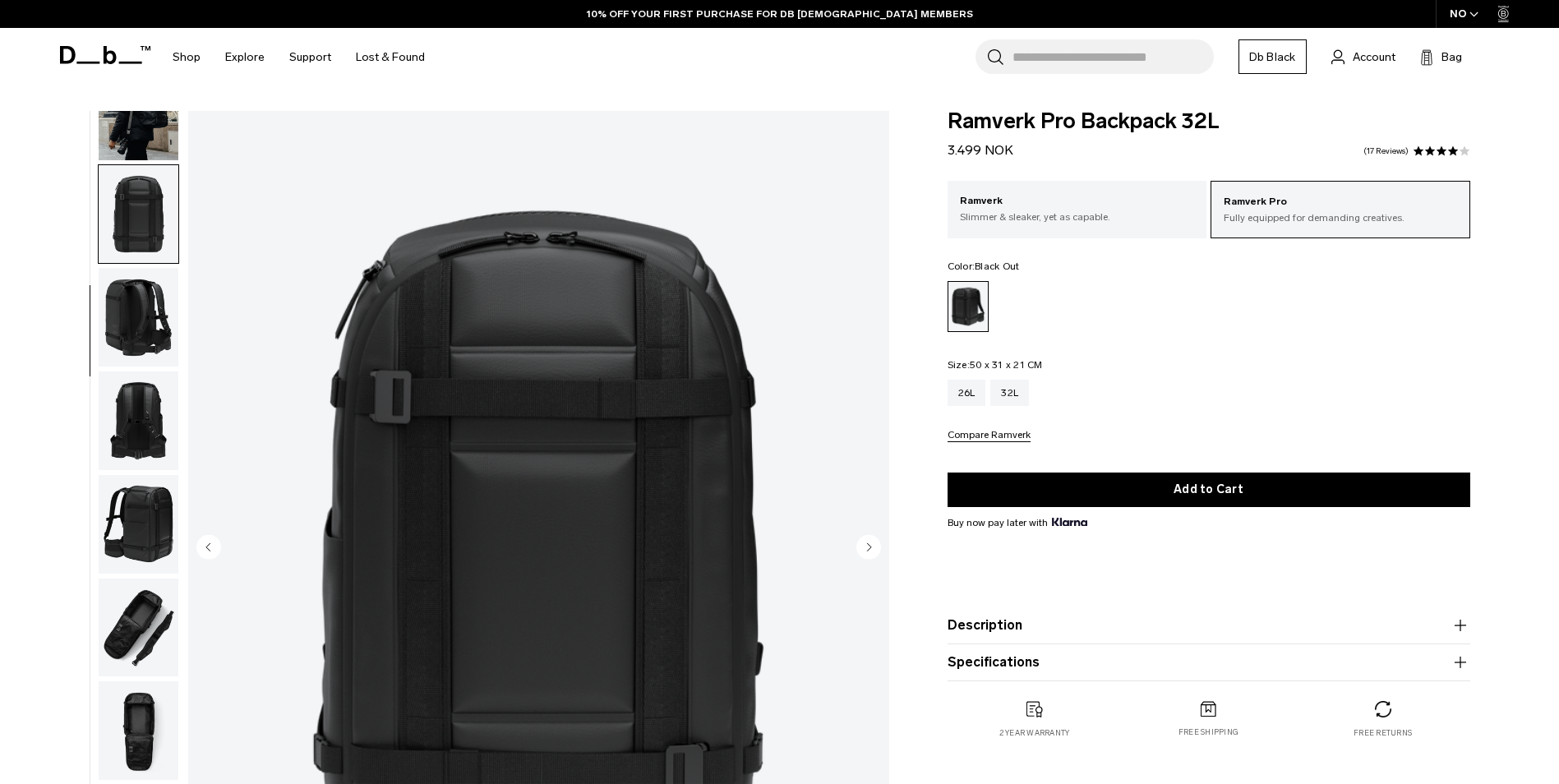
scroll to position [155, 0]
click at [148, 321] on img "button" at bounding box center [138, 315] width 80 height 99
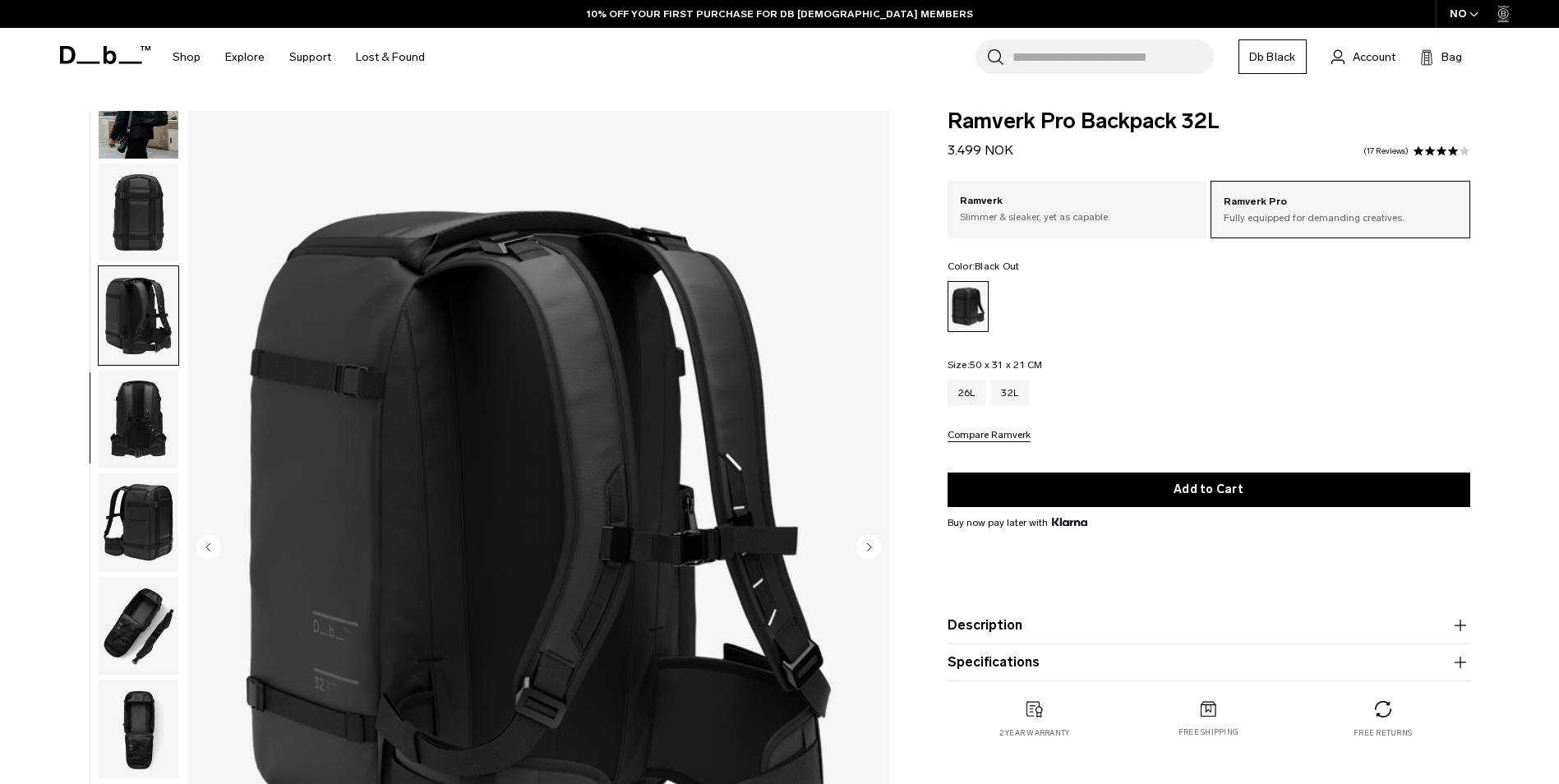
click at [145, 419] on img "button" at bounding box center [138, 419] width 80 height 99
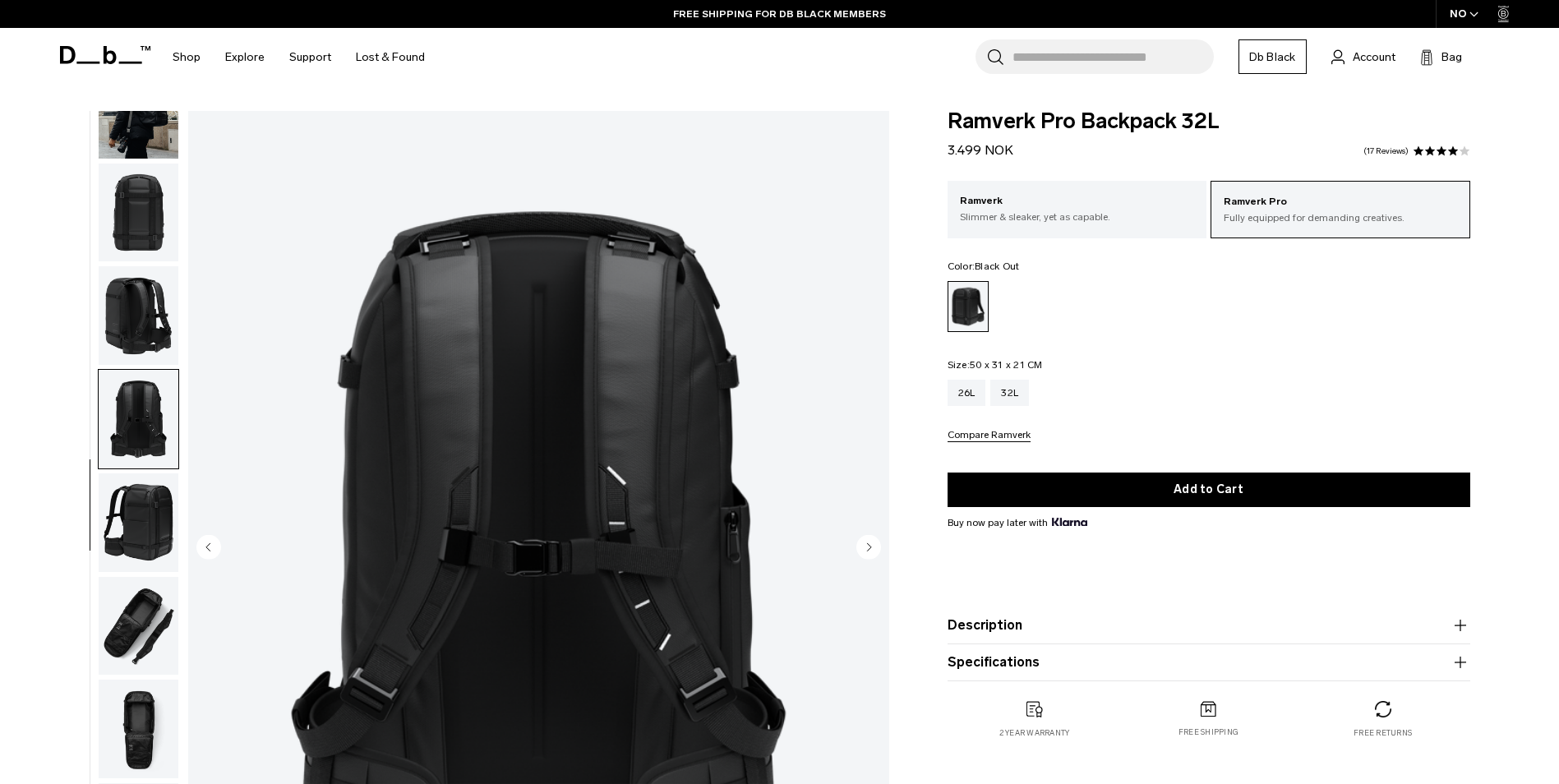
click at [157, 503] on img "button" at bounding box center [138, 523] width 80 height 99
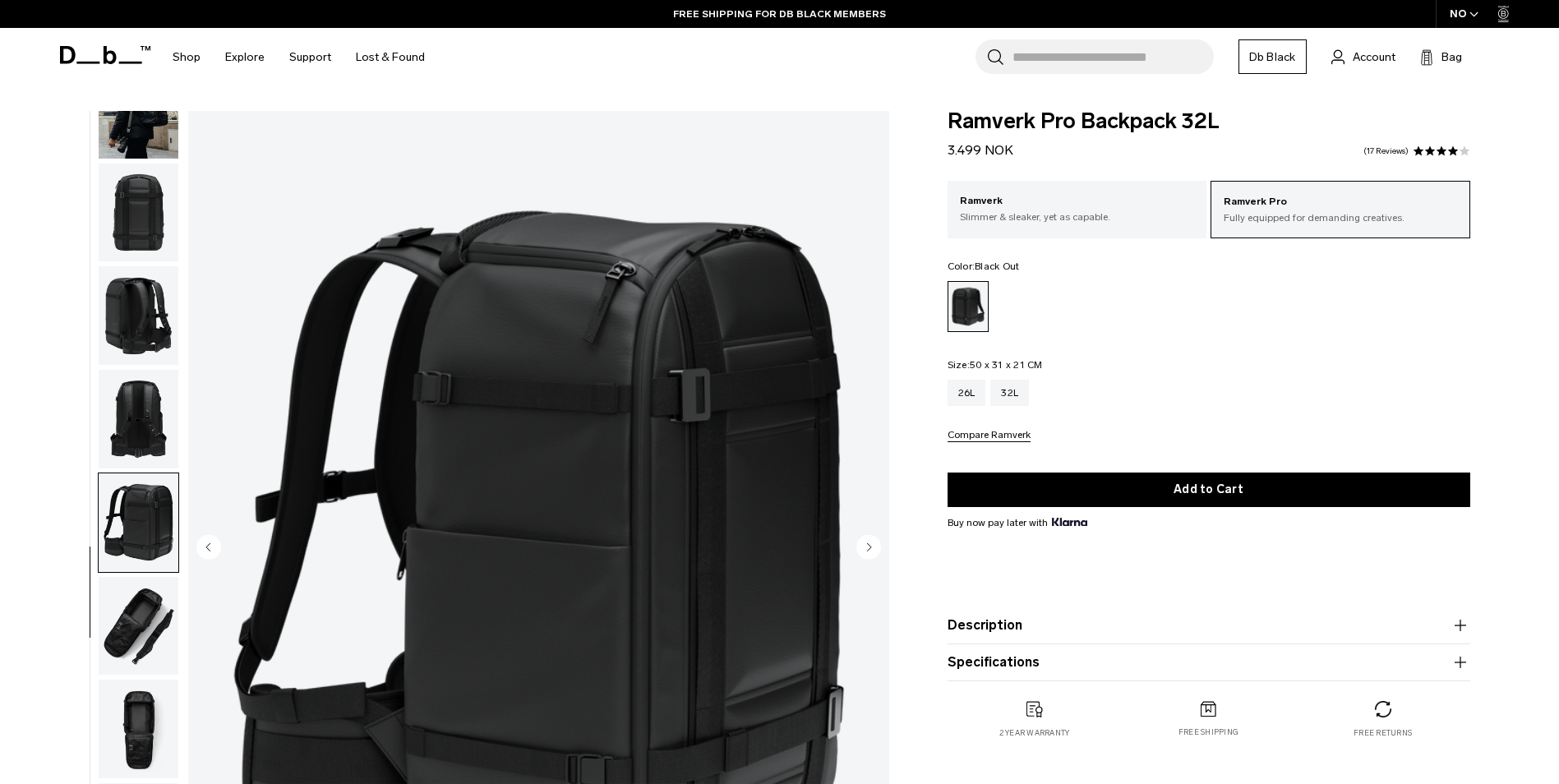
click at [149, 618] on img "button" at bounding box center [138, 626] width 80 height 99
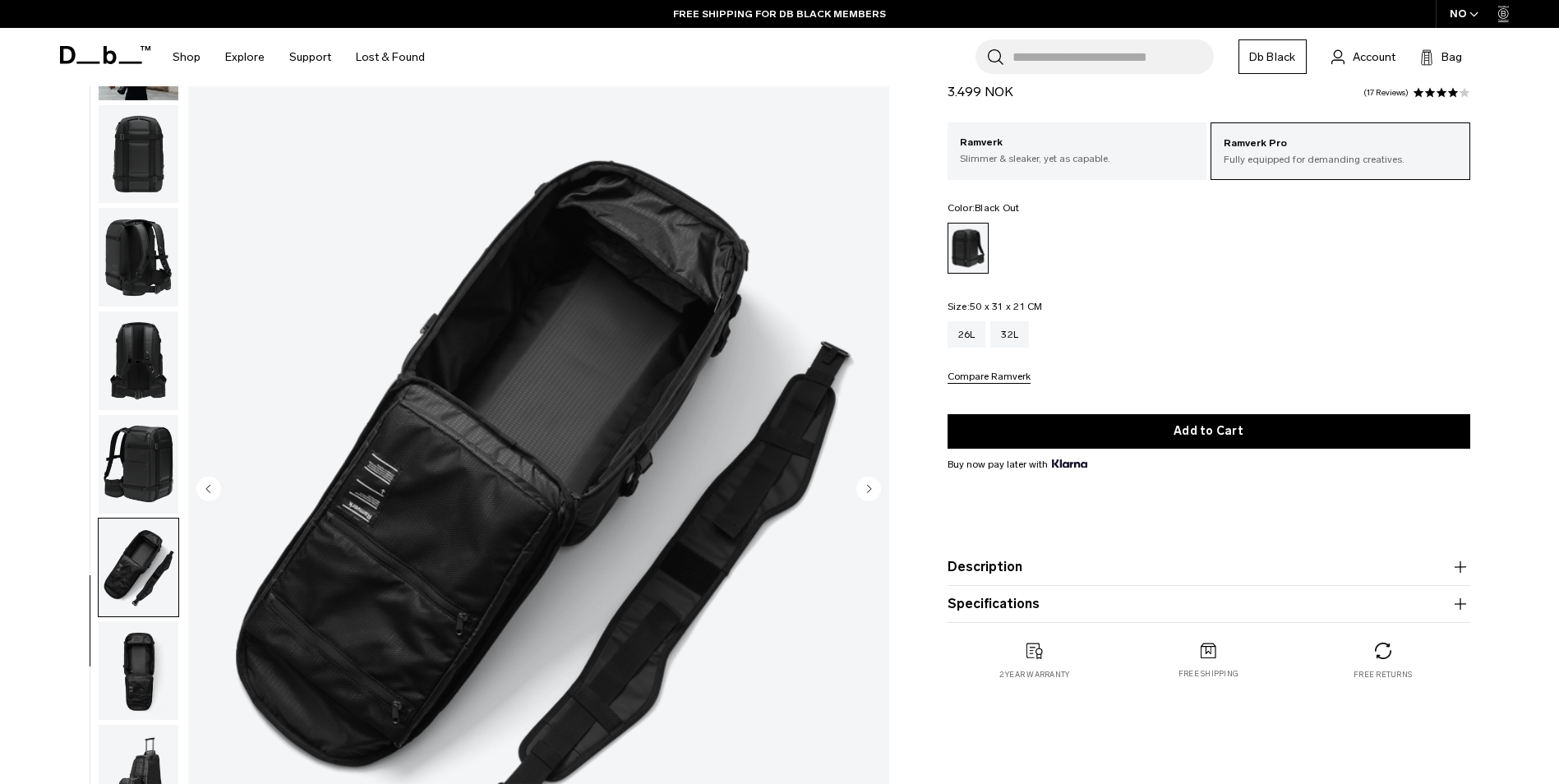
scroll to position [164, 0]
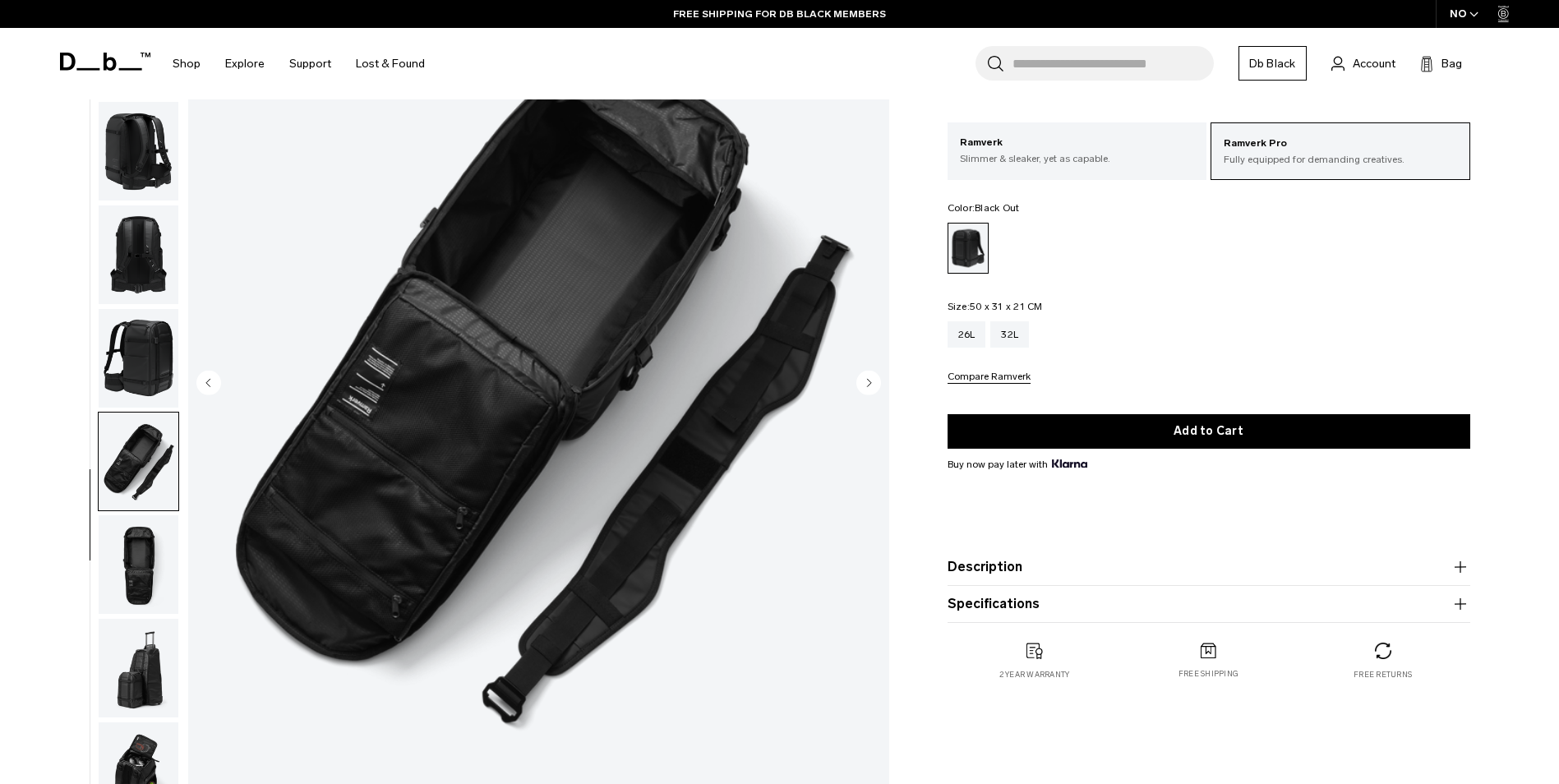
click at [143, 586] on img "button" at bounding box center [138, 565] width 80 height 99
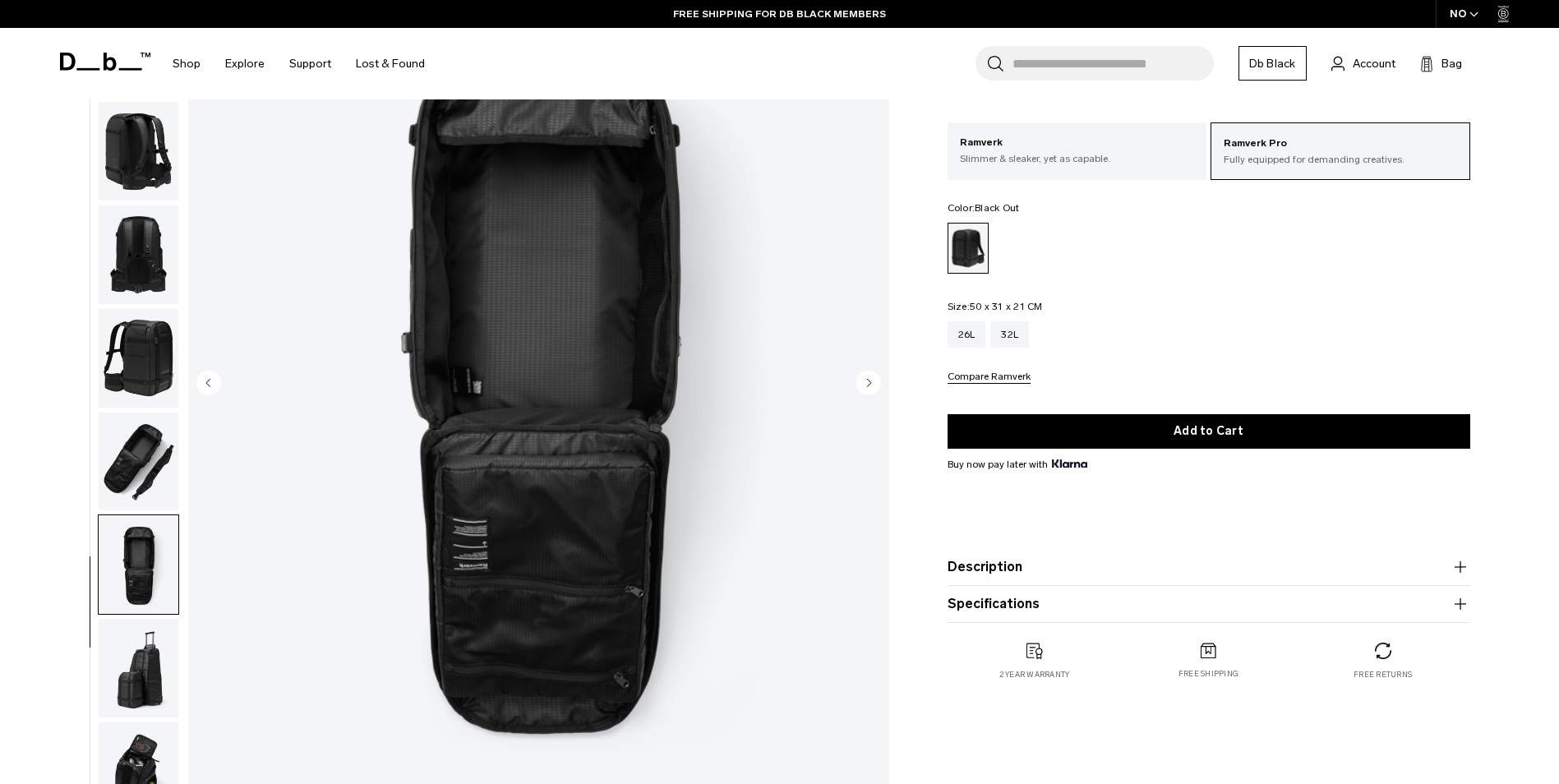
click at [147, 449] on img "button" at bounding box center [138, 462] width 80 height 99
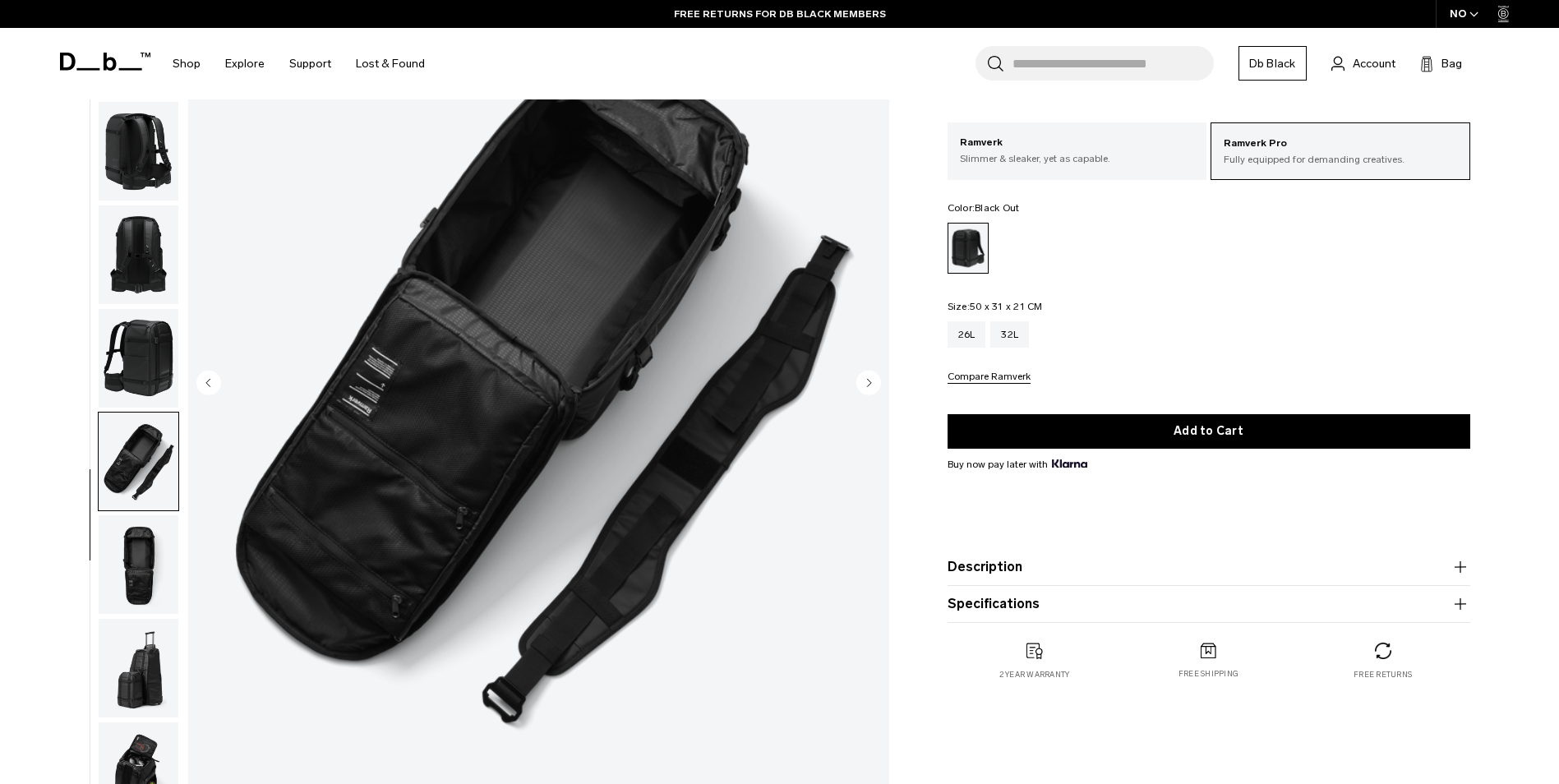
click at [144, 575] on img "button" at bounding box center [138, 565] width 80 height 99
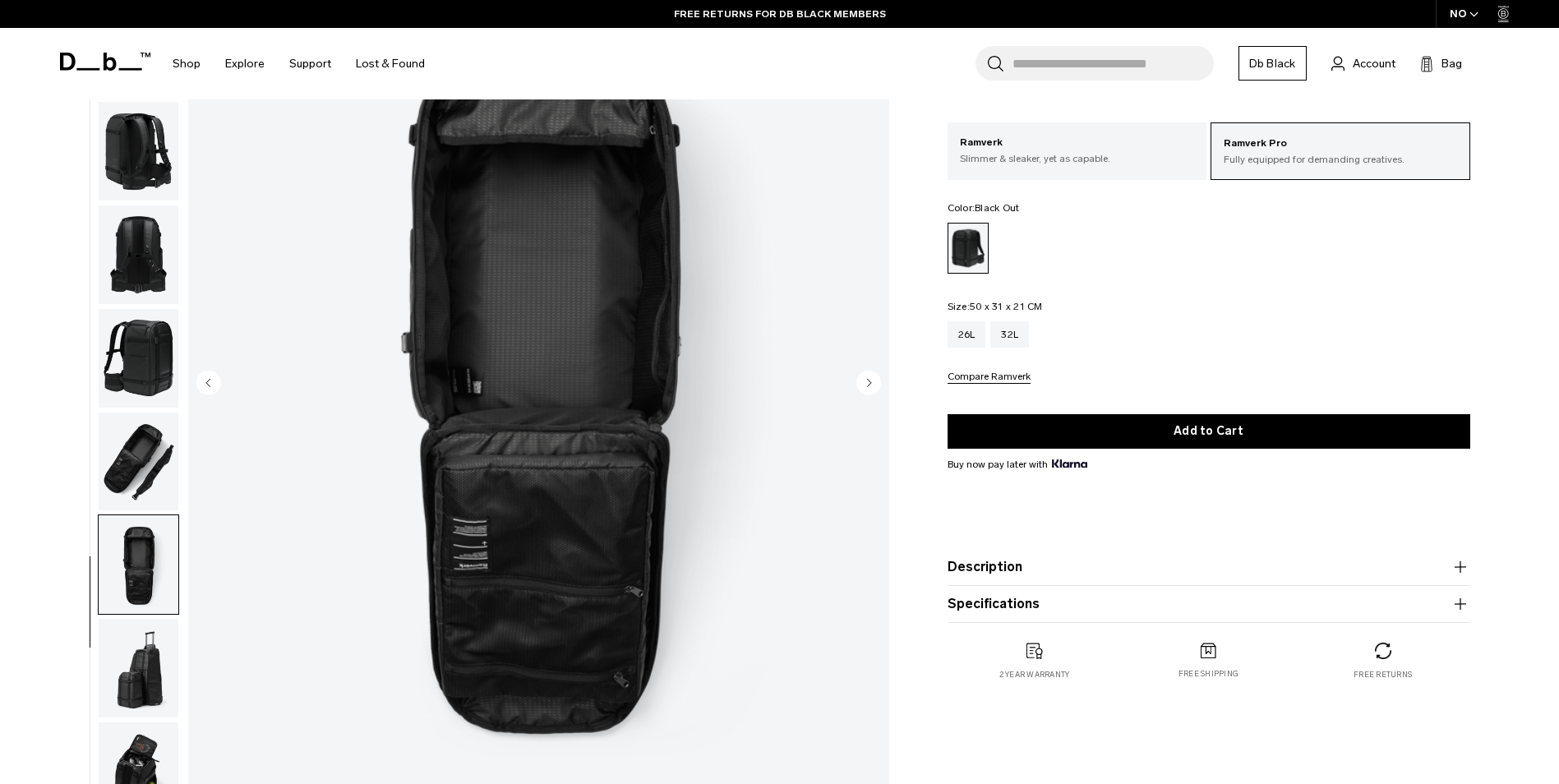
click at [138, 660] on img "button" at bounding box center [138, 668] width 80 height 99
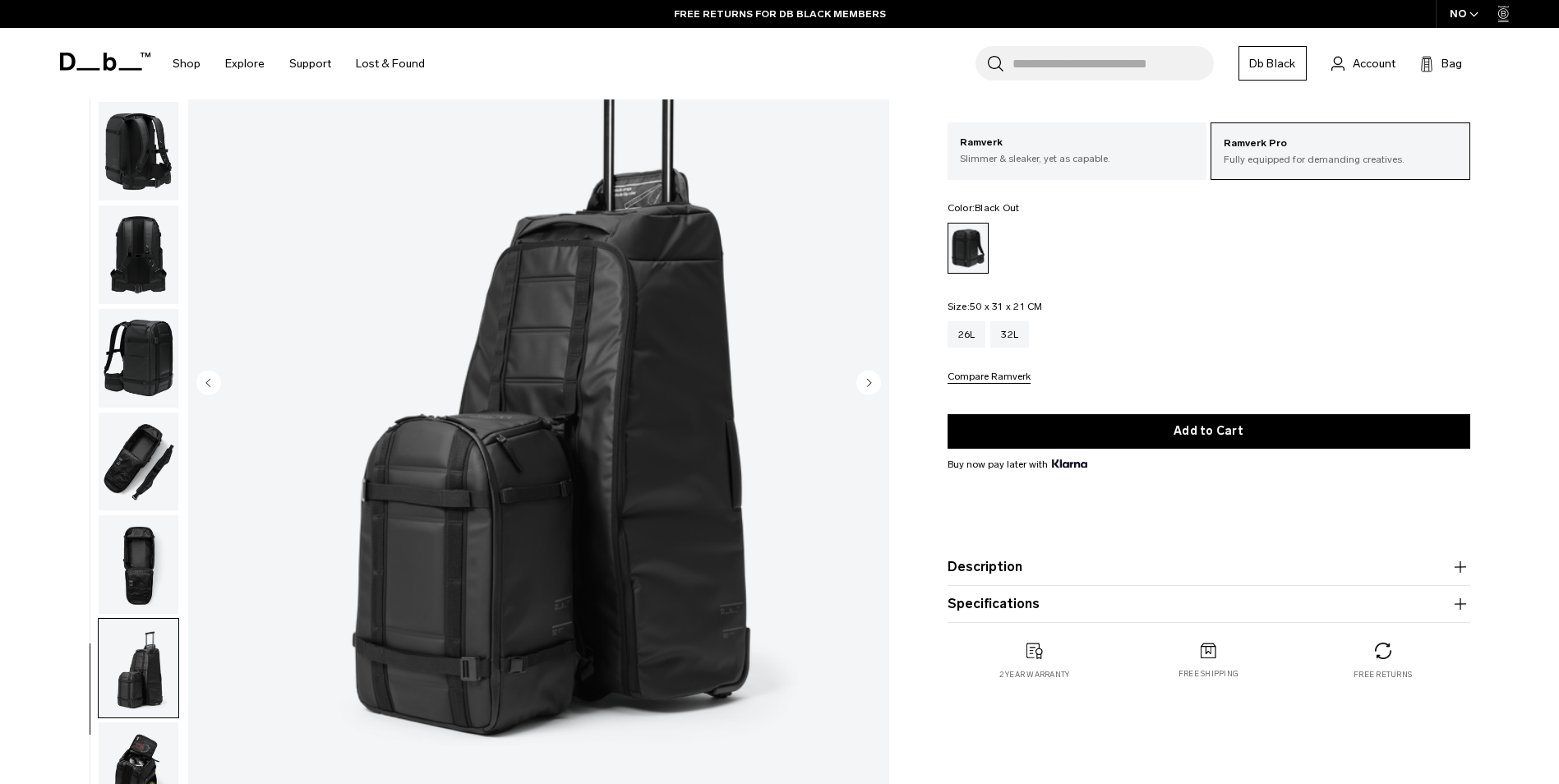
scroll to position [329, 0]
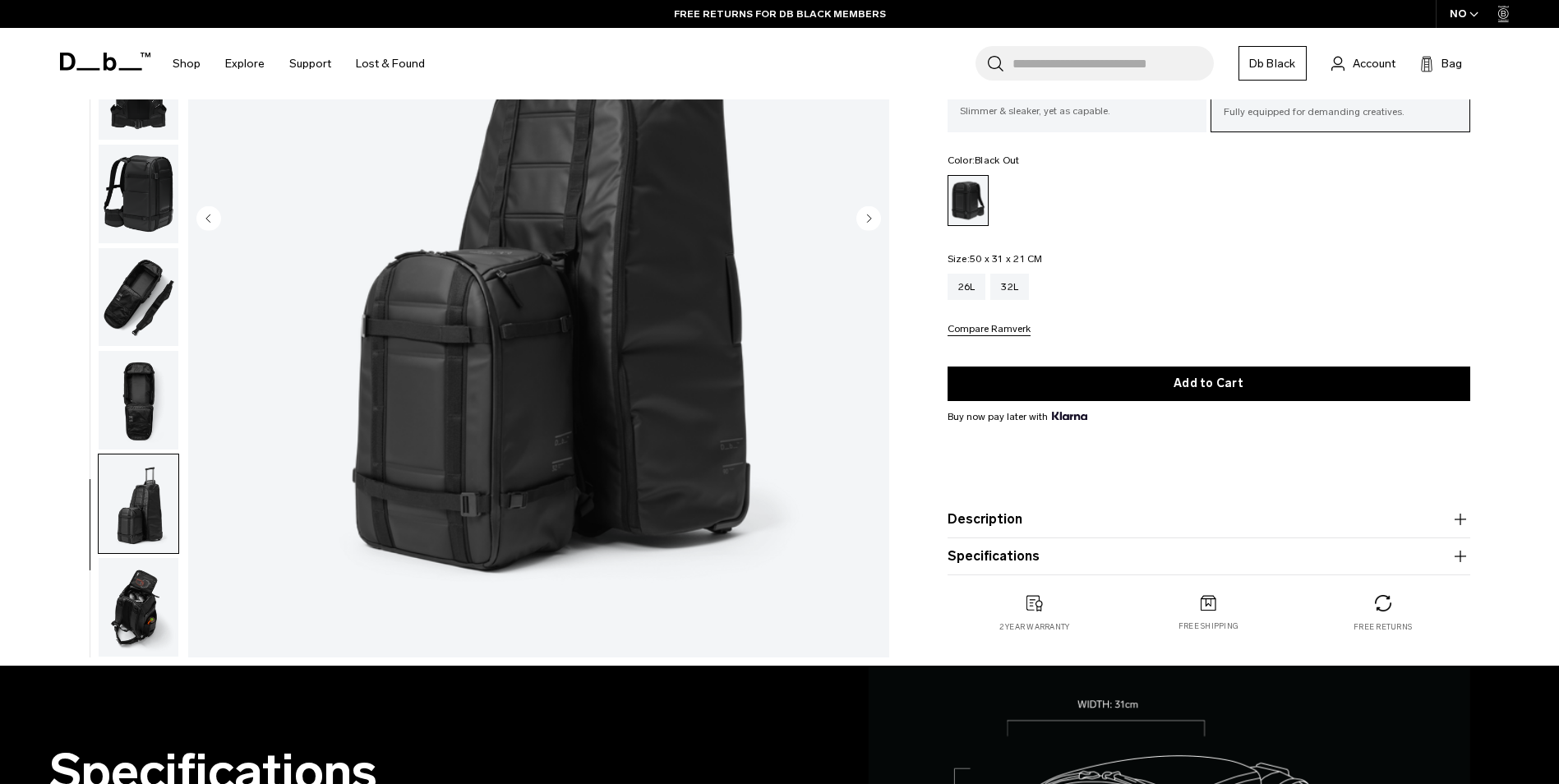
click at [139, 612] on img "button" at bounding box center [138, 608] width 80 height 99
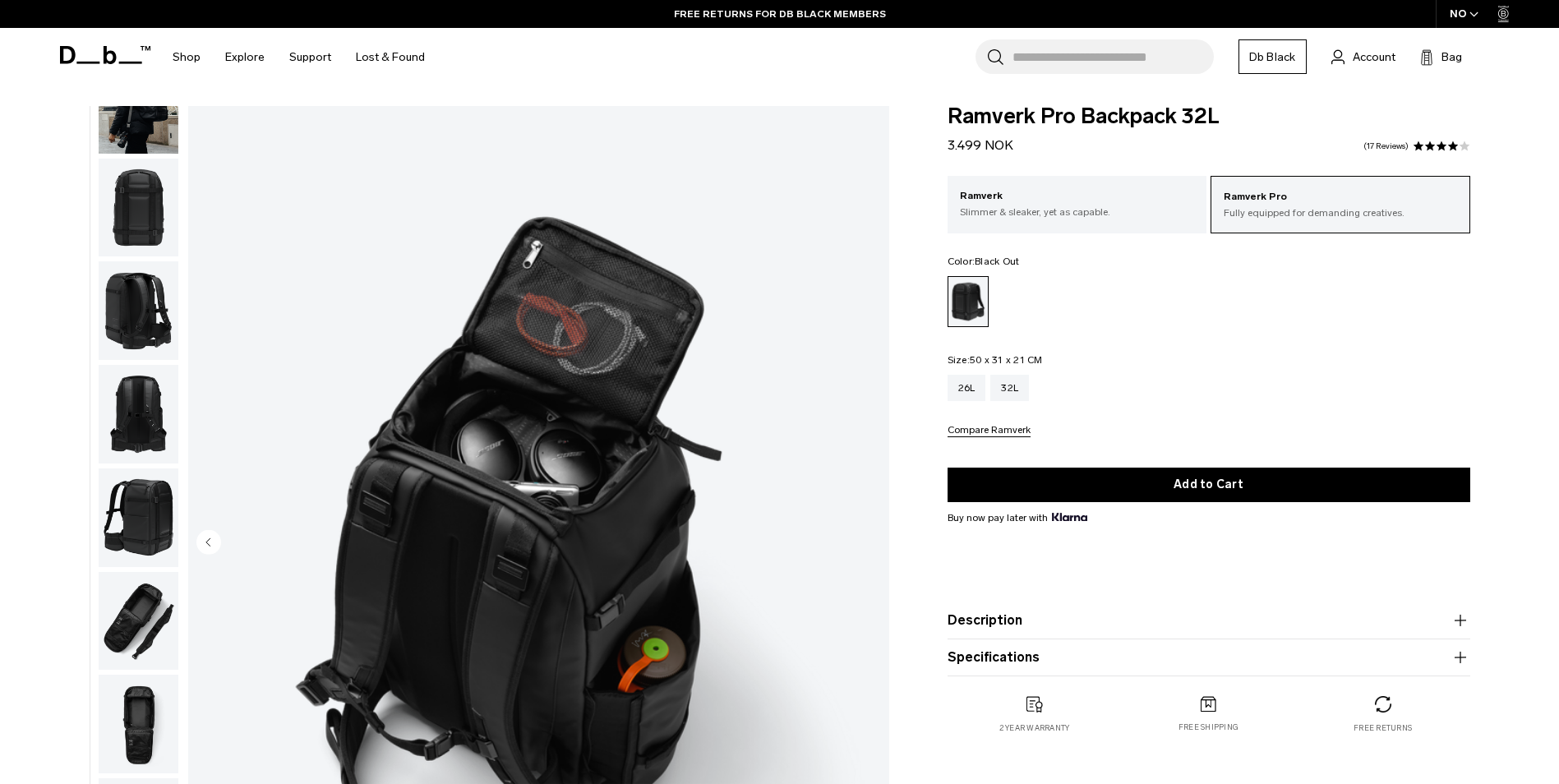
scroll to position [0, 0]
